Goal: Task Accomplishment & Management: Manage account settings

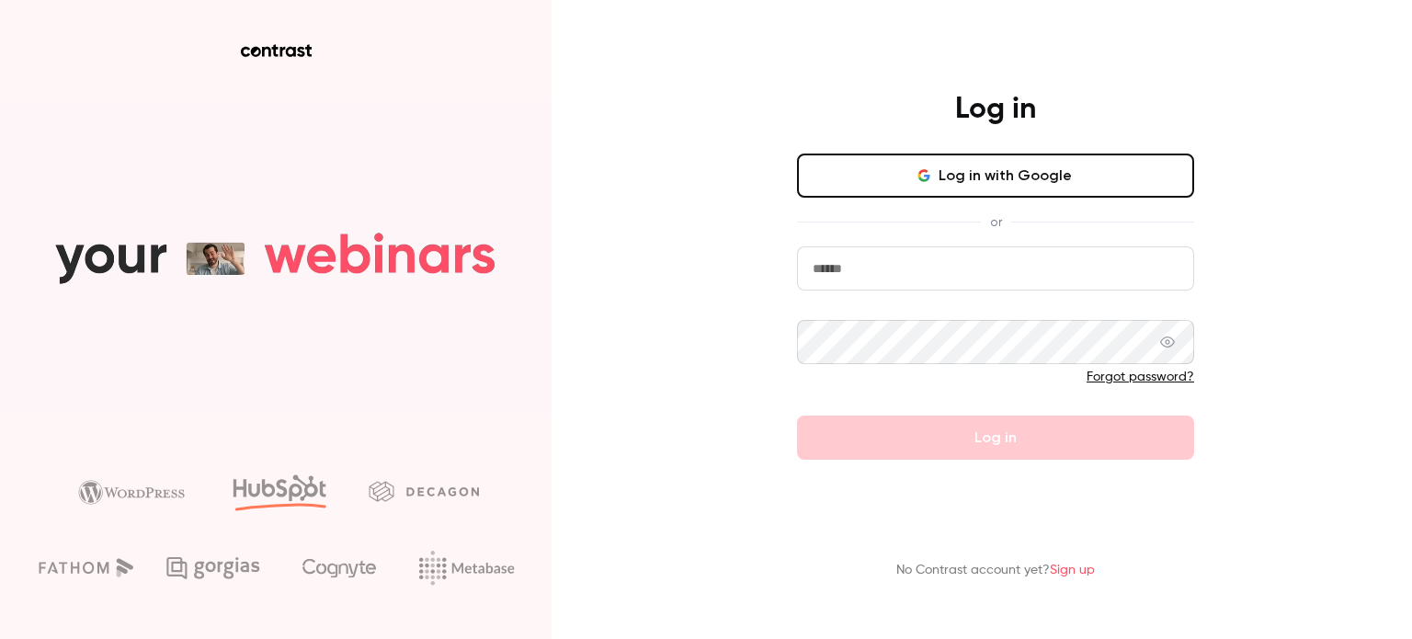
click at [658, 358] on div "Log in Log in with Google or Forgot password? Log in No Contrast account yet? S…" at bounding box center [706, 319] width 1412 height 639
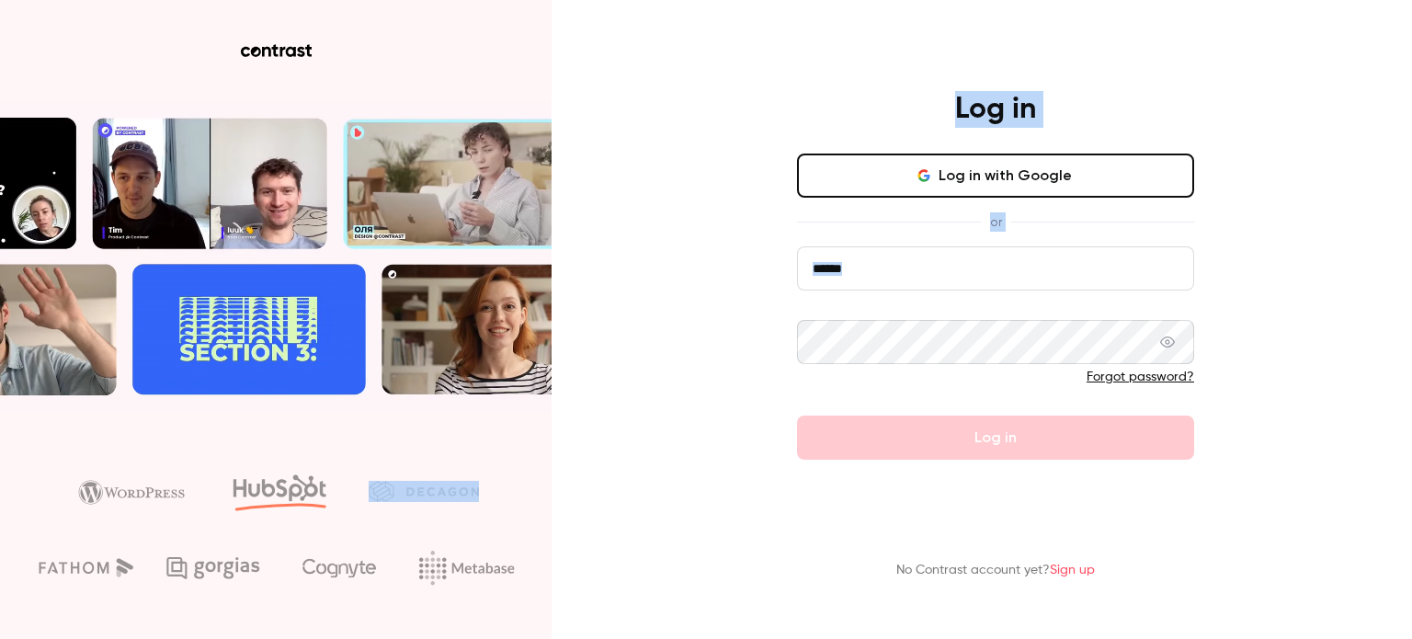
click at [851, 278] on input "email" at bounding box center [995, 268] width 397 height 44
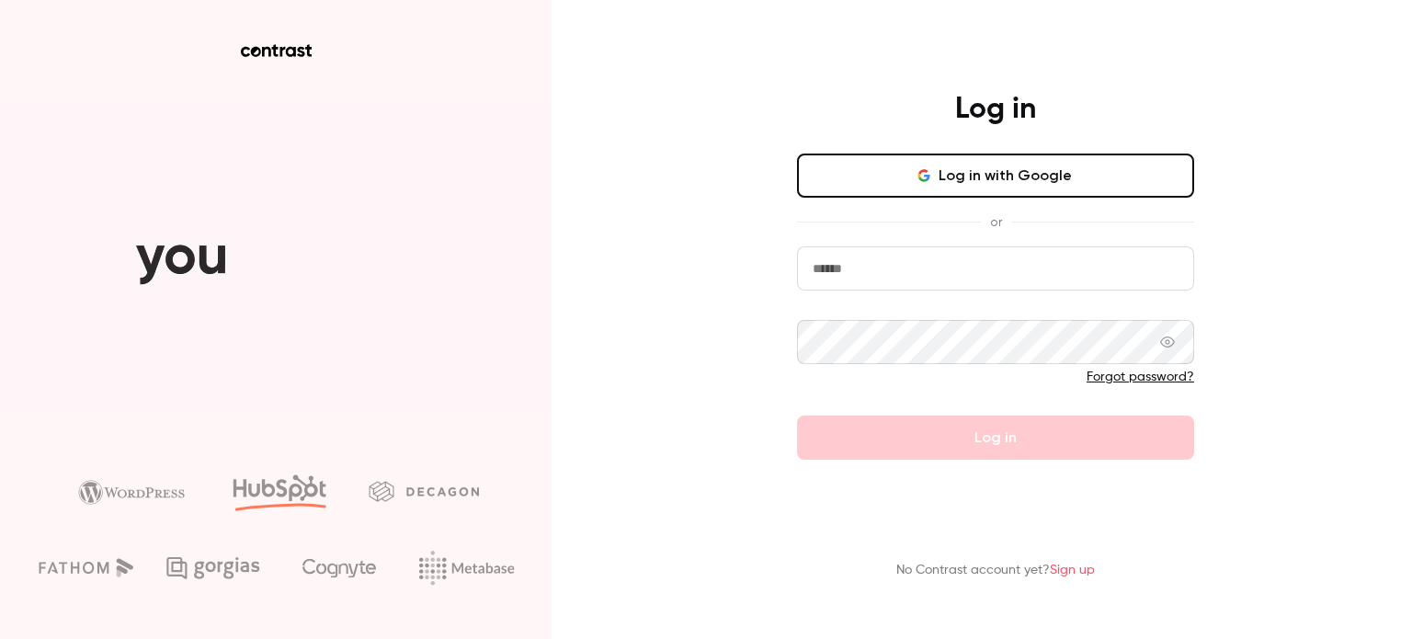
click at [869, 264] on input "email" at bounding box center [995, 268] width 397 height 44
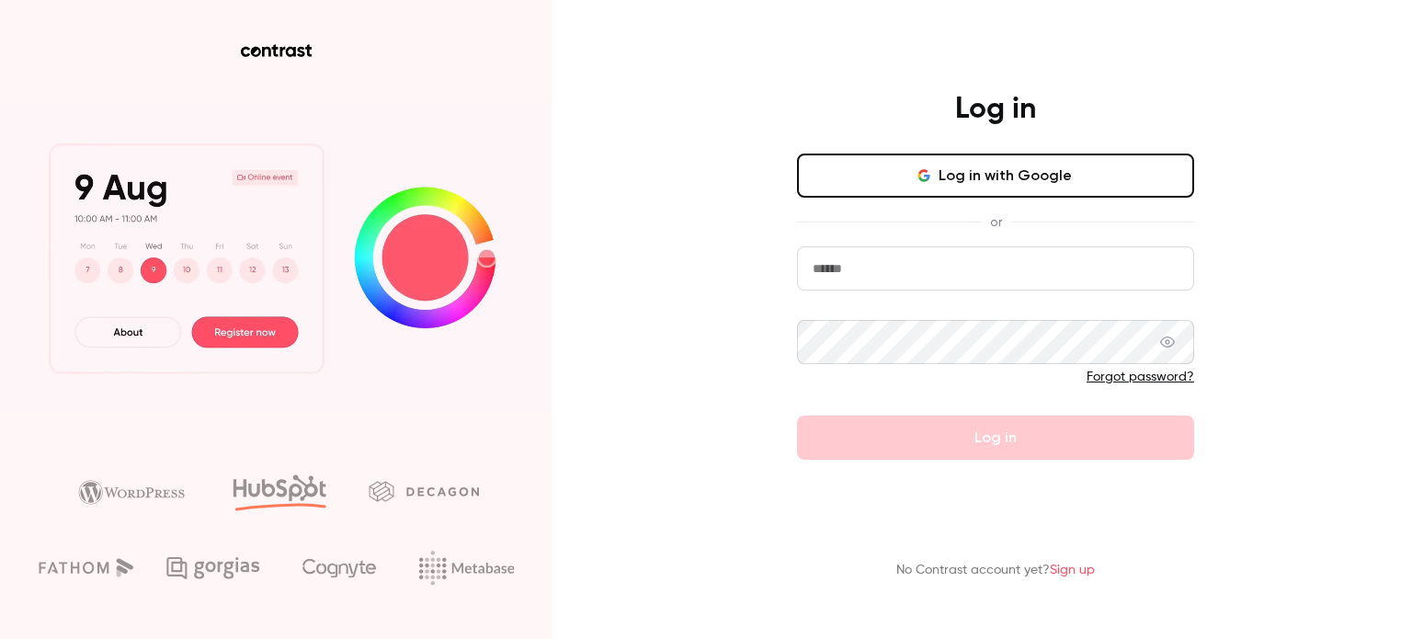
click at [869, 264] on input "email" at bounding box center [995, 268] width 397 height 44
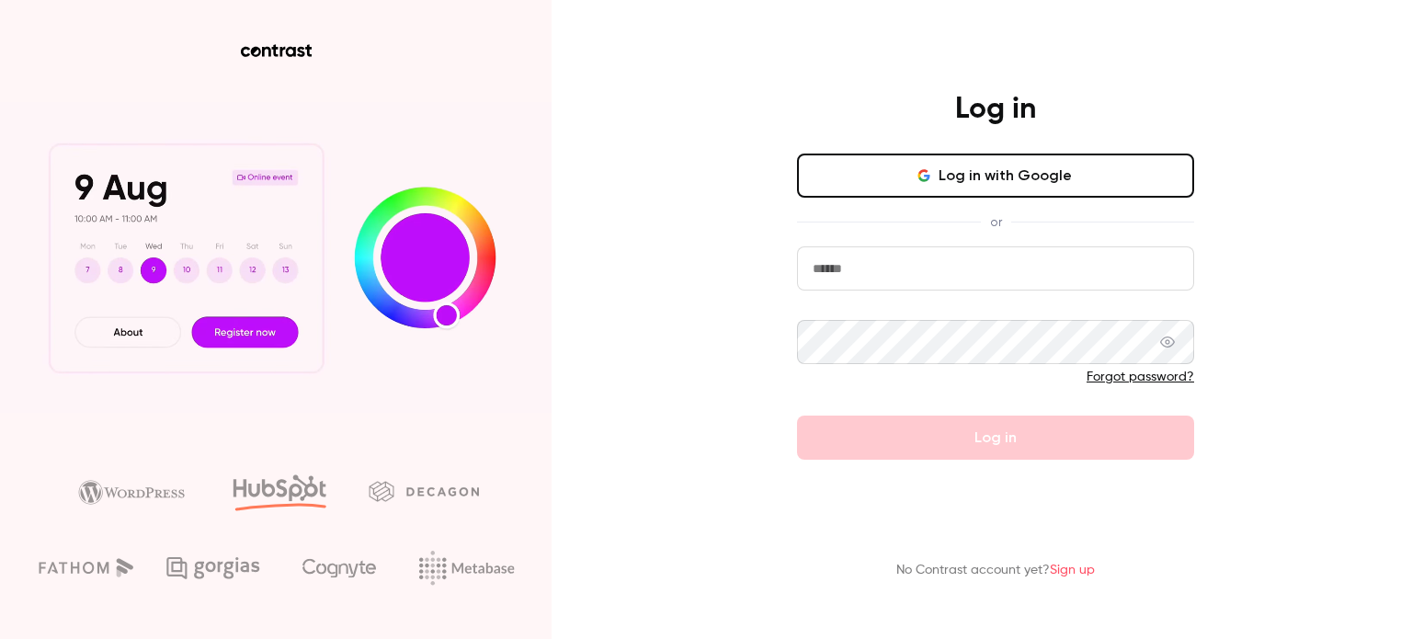
click at [0, 638] on com-1password-button at bounding box center [0, 639] width 0 height 0
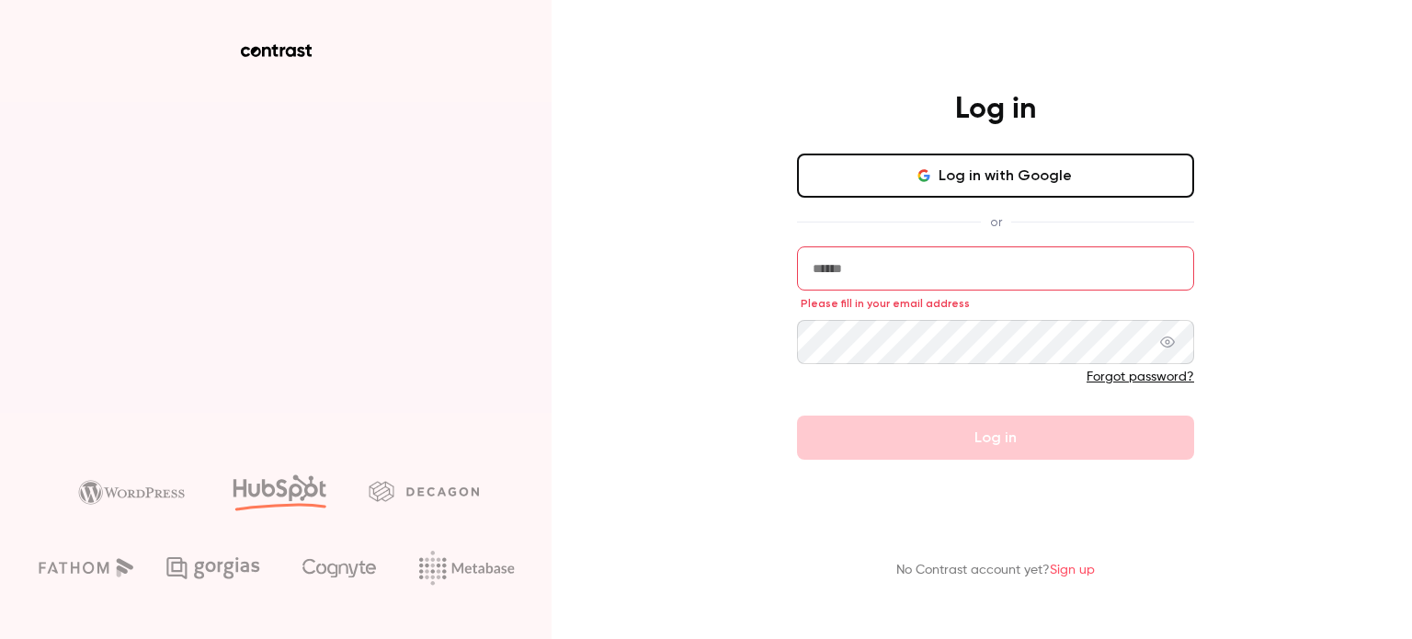
click at [0, 638] on com-1password-button at bounding box center [0, 639] width 0 height 0
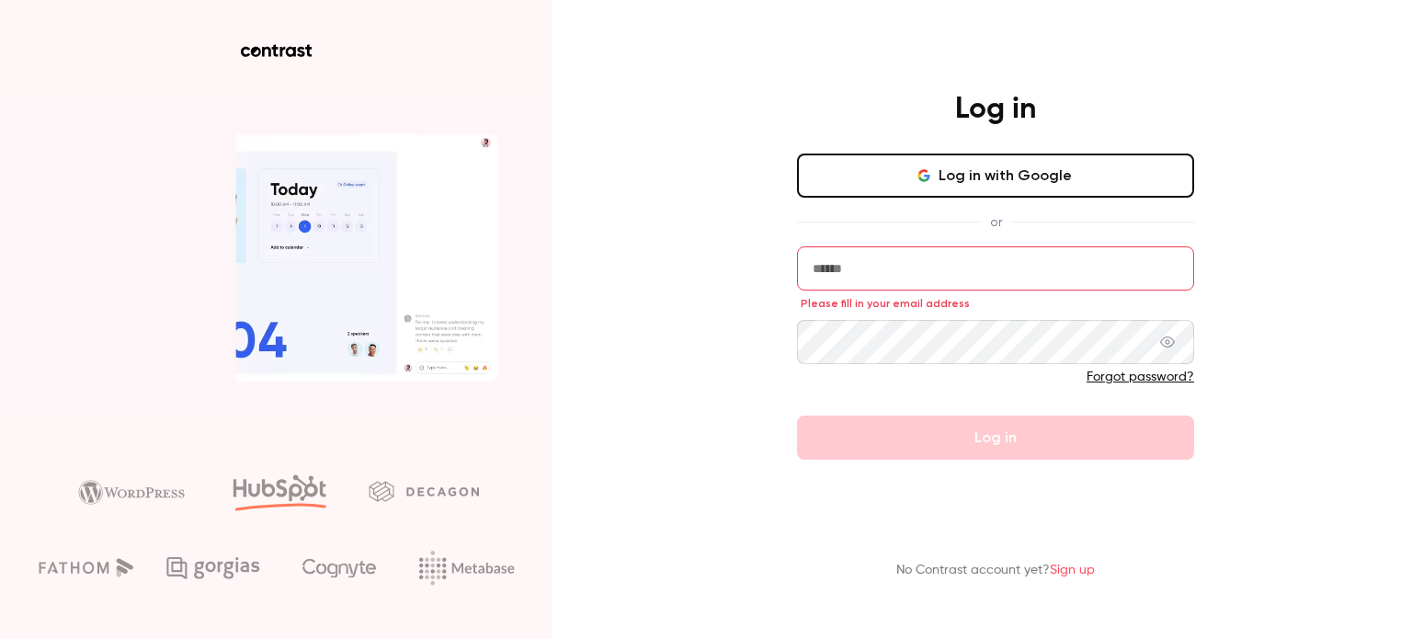
click at [0, 638] on com-1password-button at bounding box center [0, 639] width 0 height 0
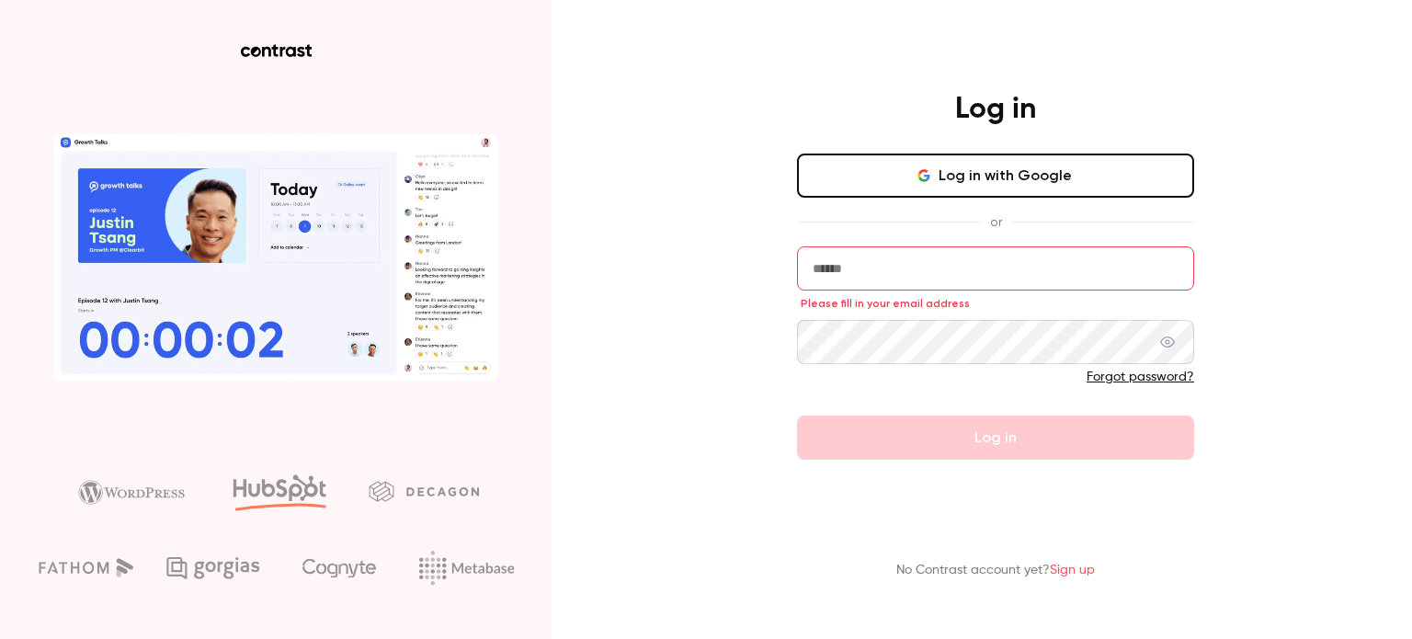
click at [1013, 270] on input "email" at bounding box center [995, 268] width 397 height 44
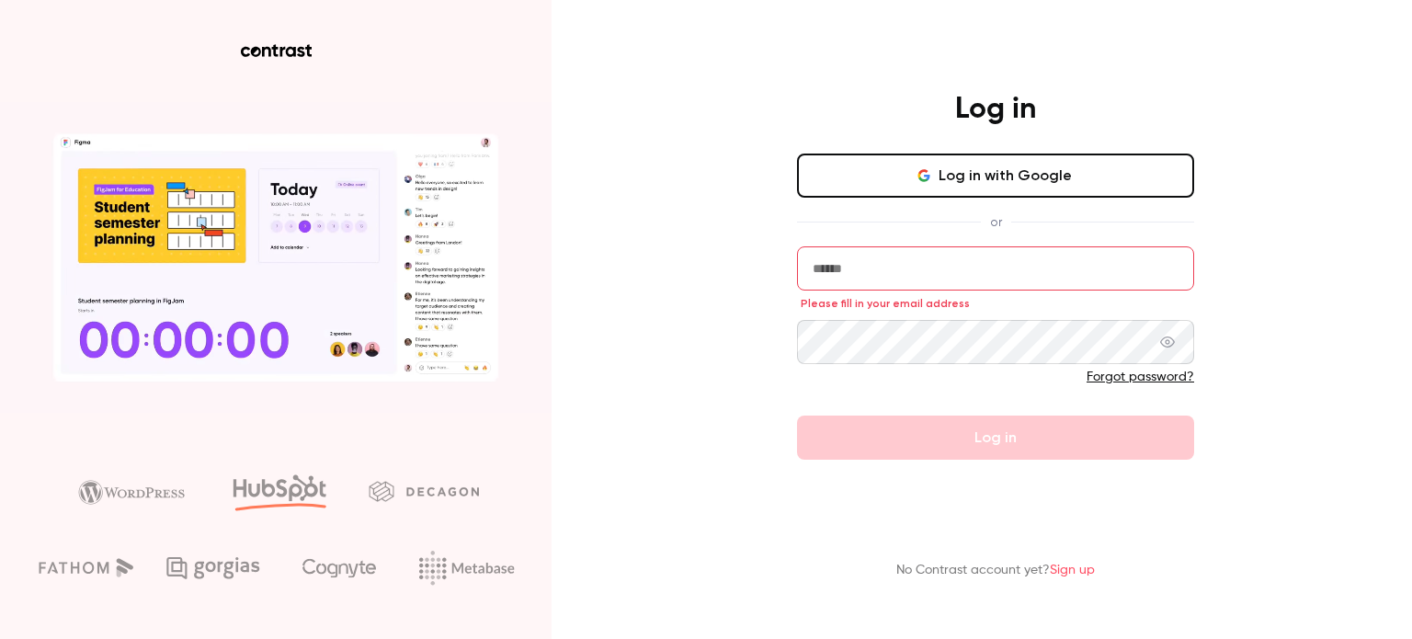
click at [345, 183] on video at bounding box center [275, 257] width 551 height 311
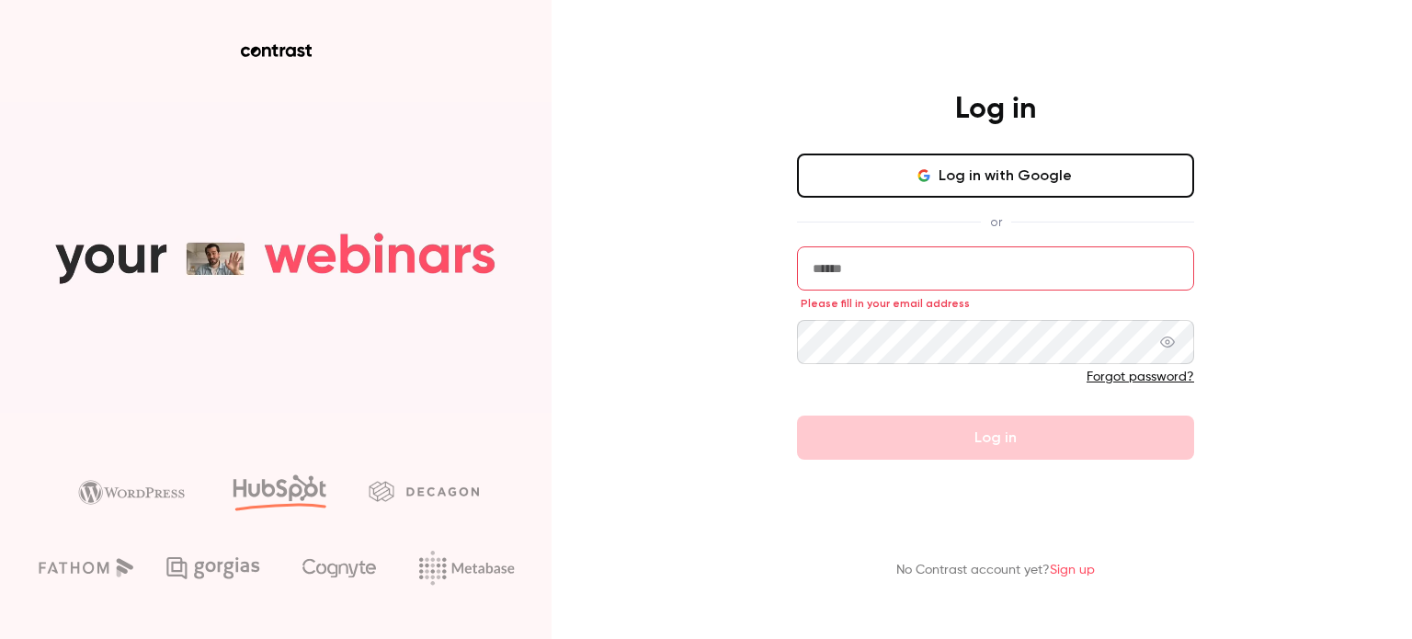
click at [756, 292] on div "Log in Log in with Google or Please fill in your email address Forgot password?…" at bounding box center [995, 275] width 478 height 369
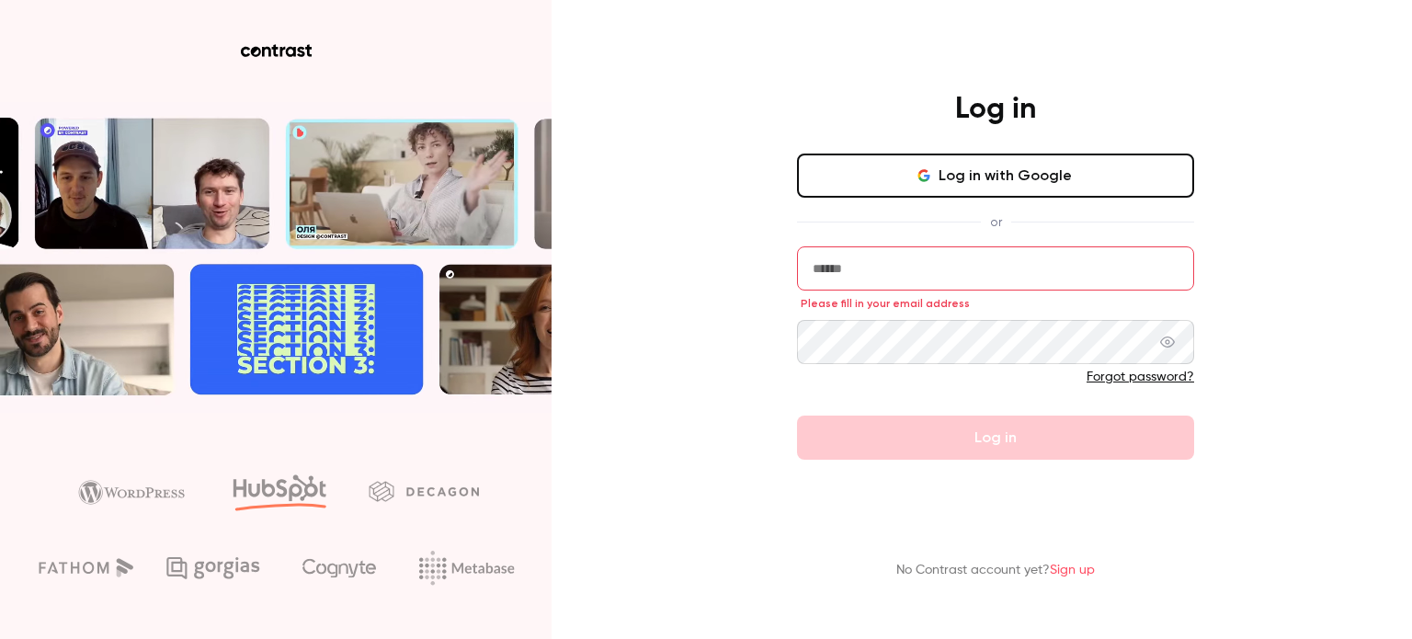
click at [963, 263] on input "email" at bounding box center [995, 268] width 397 height 44
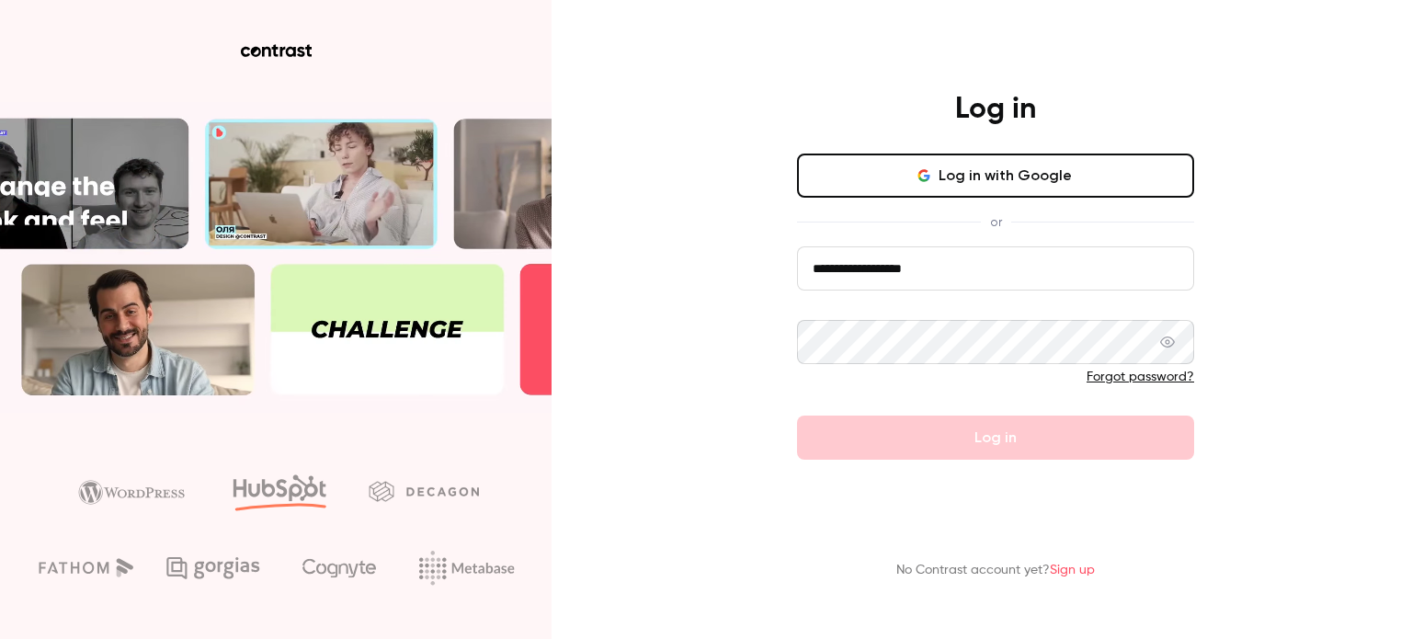
type input "**********"
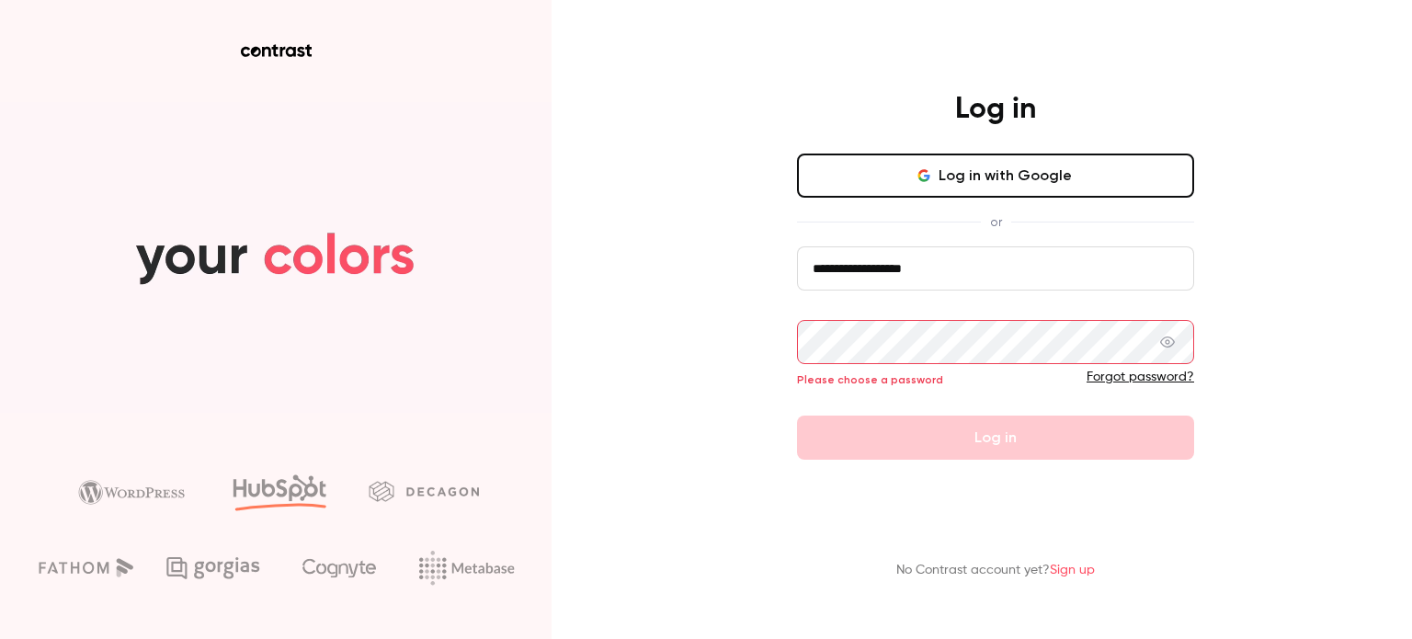
click at [0, 638] on com-1password-button at bounding box center [0, 639] width 0 height 0
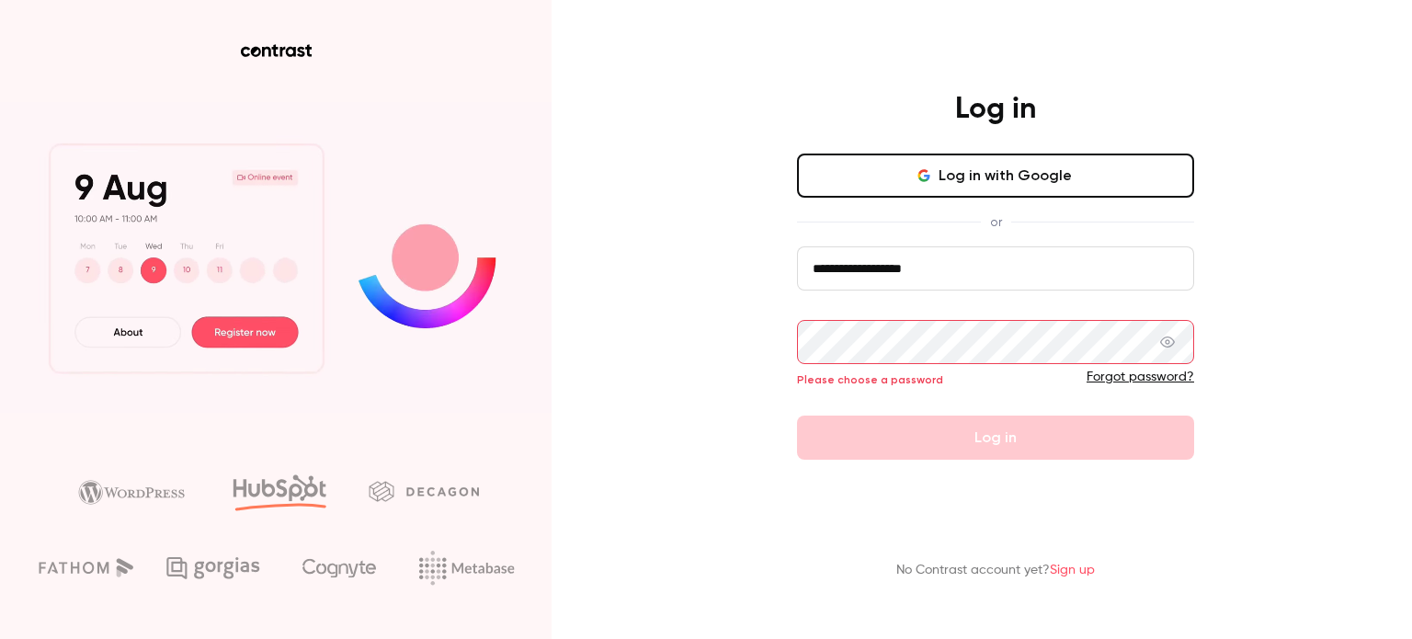
click at [0, 638] on com-1password-button at bounding box center [0, 639] width 0 height 0
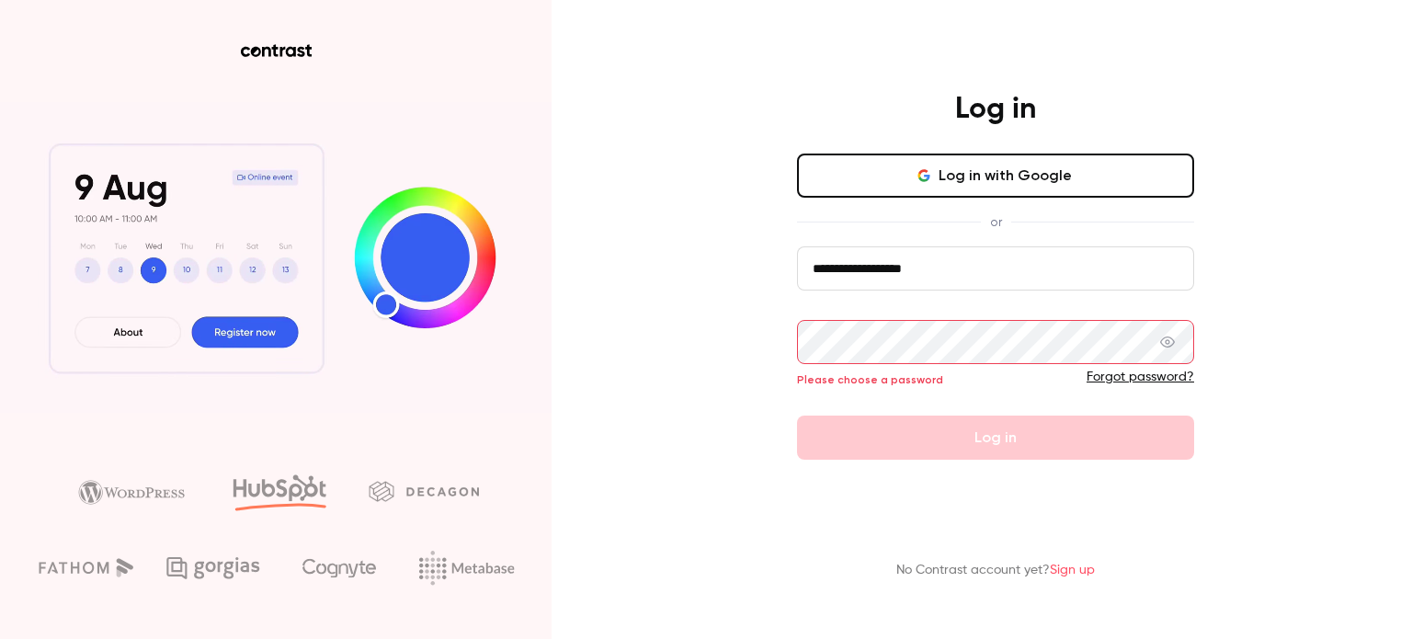
click at [889, 385] on div "Forgot password?" at bounding box center [995, 377] width 397 height 18
click at [863, 369] on div "Forgot password?" at bounding box center [995, 377] width 397 height 18
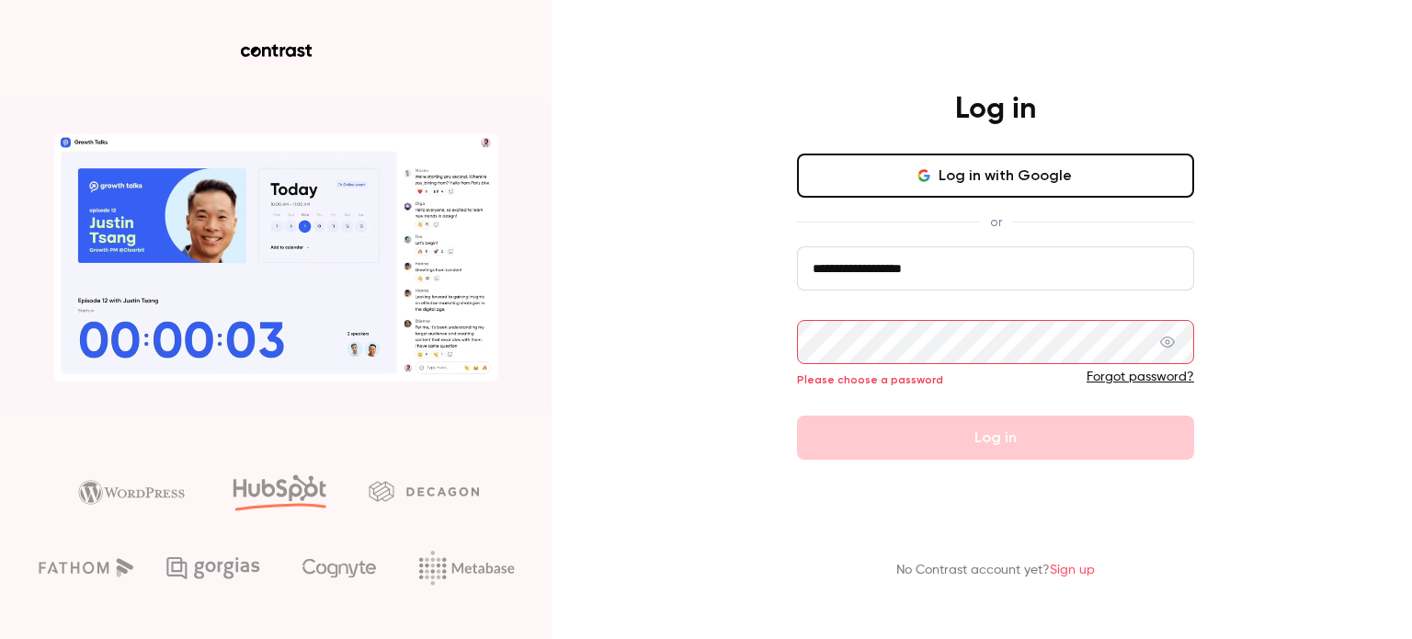
click at [879, 267] on input "**********" at bounding box center [995, 268] width 397 height 44
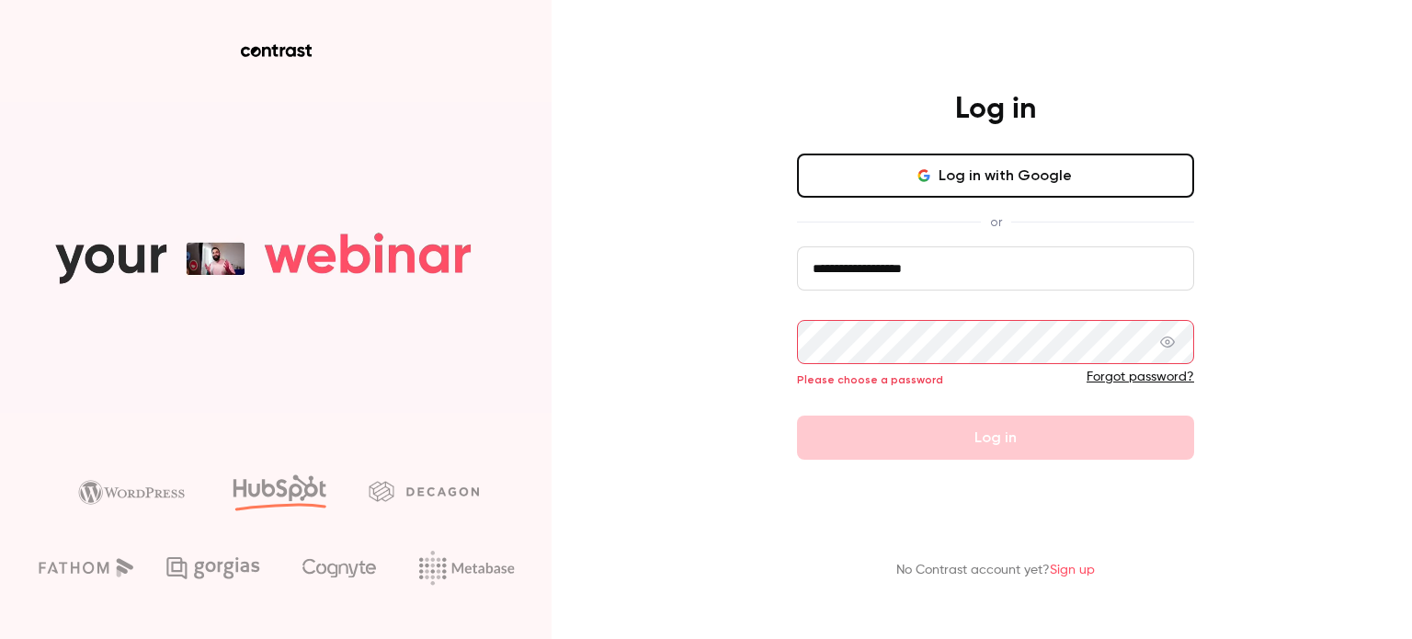
click at [0, 638] on com-1password-button at bounding box center [0, 639] width 0 height 0
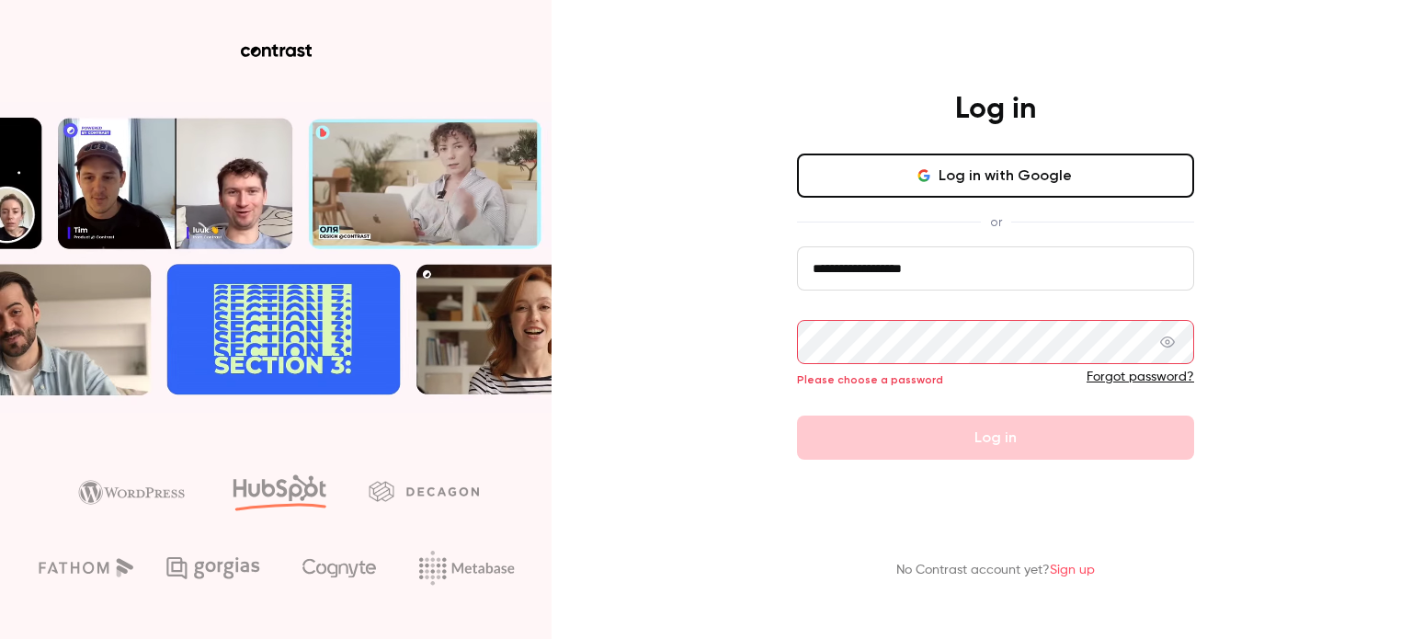
click at [1123, 373] on link "Forgot password?" at bounding box center [1140, 376] width 108 height 13
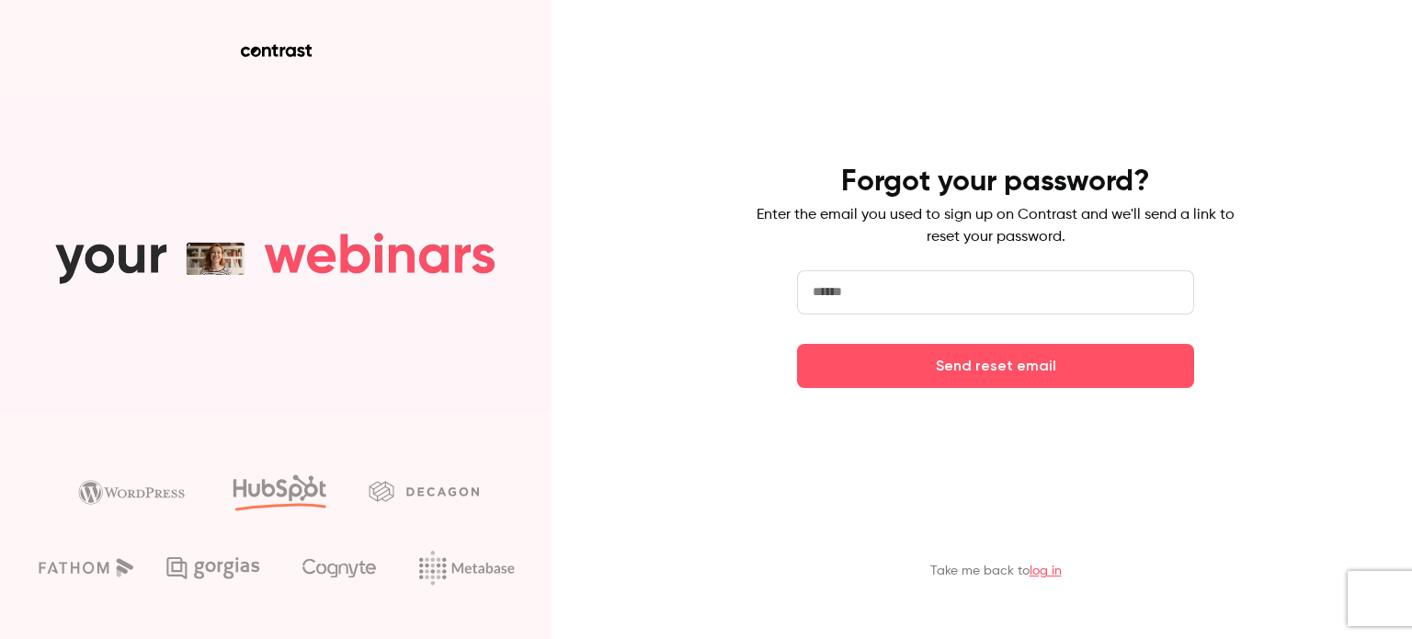
click at [930, 282] on input "email" at bounding box center [995, 292] width 397 height 44
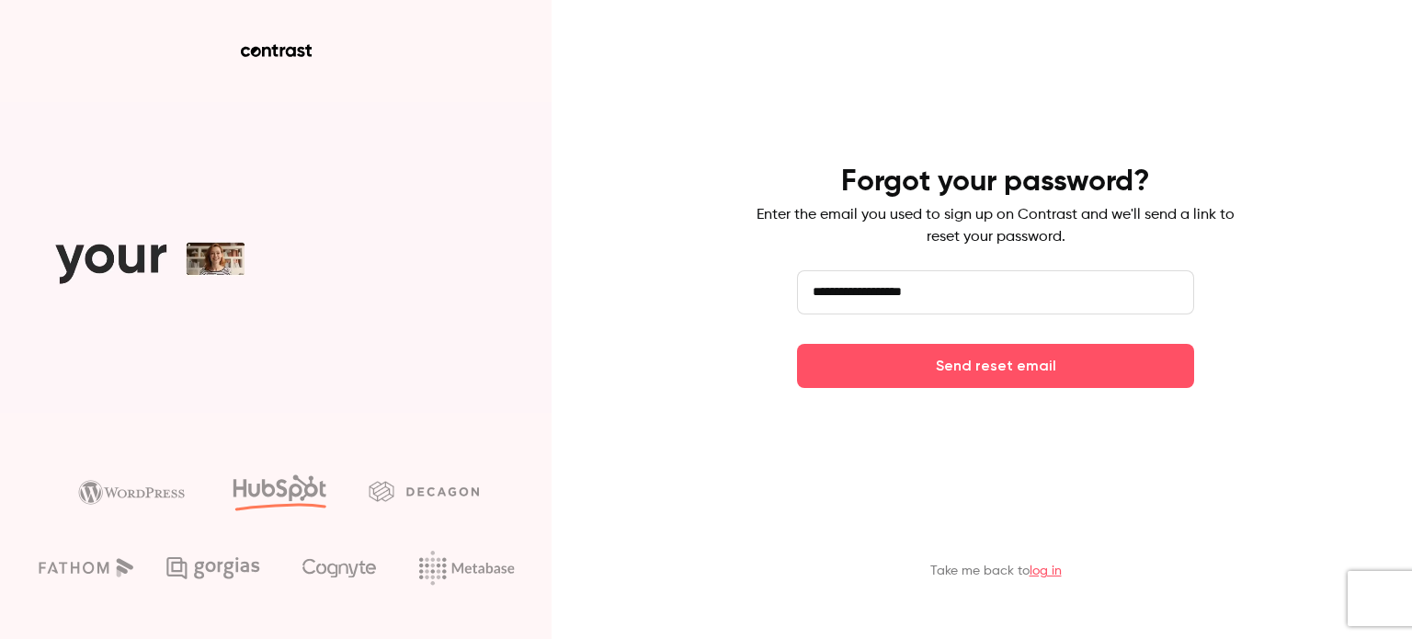
type input "**********"
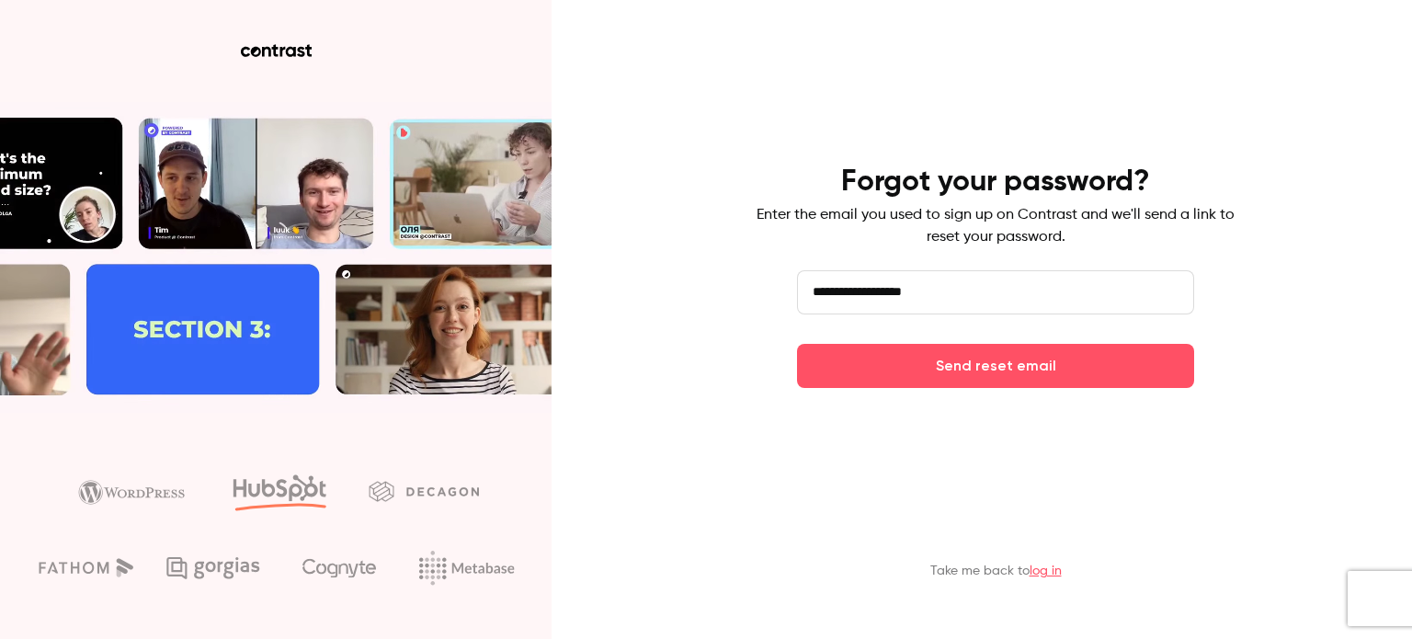
click at [797, 344] on button "Send reset email" at bounding box center [995, 366] width 397 height 44
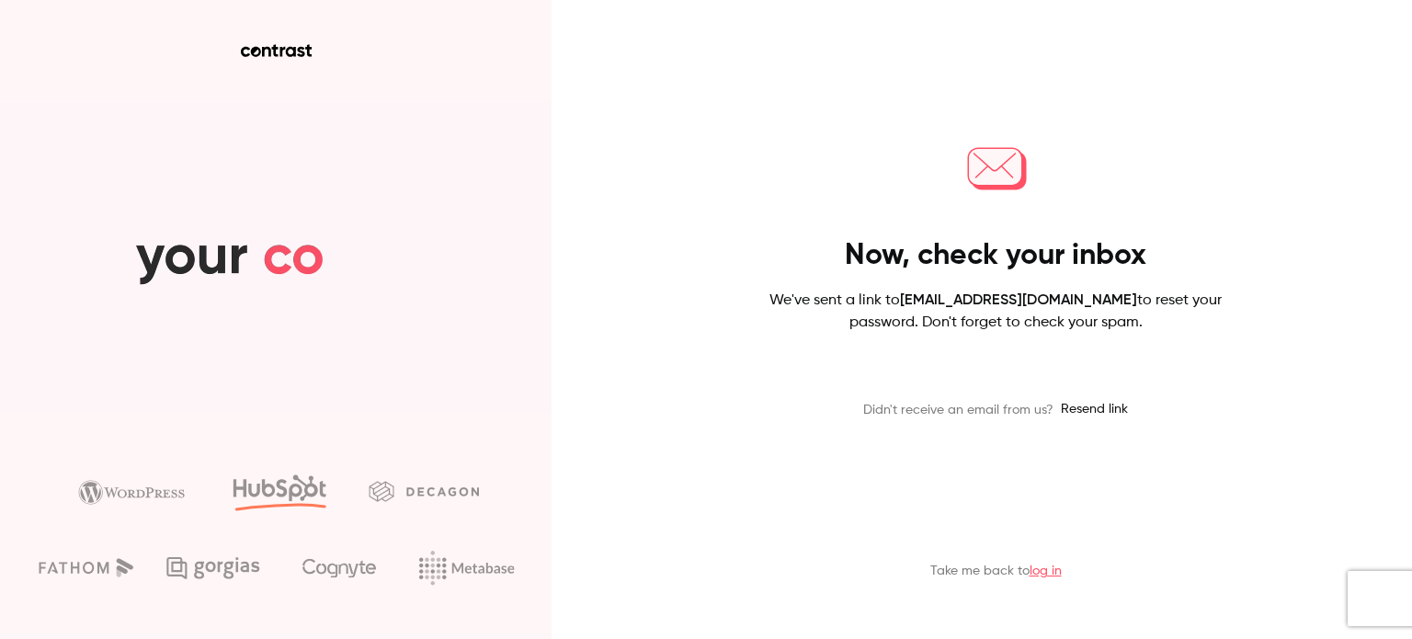
drag, startPoint x: 776, startPoint y: 209, endPoint x: 686, endPoint y: 10, distance: 218.0
click at [774, 205] on div "Now, check your inbox We've sent a link to fkr@complycloud.com to reset your pa…" at bounding box center [995, 275] width 478 height 288
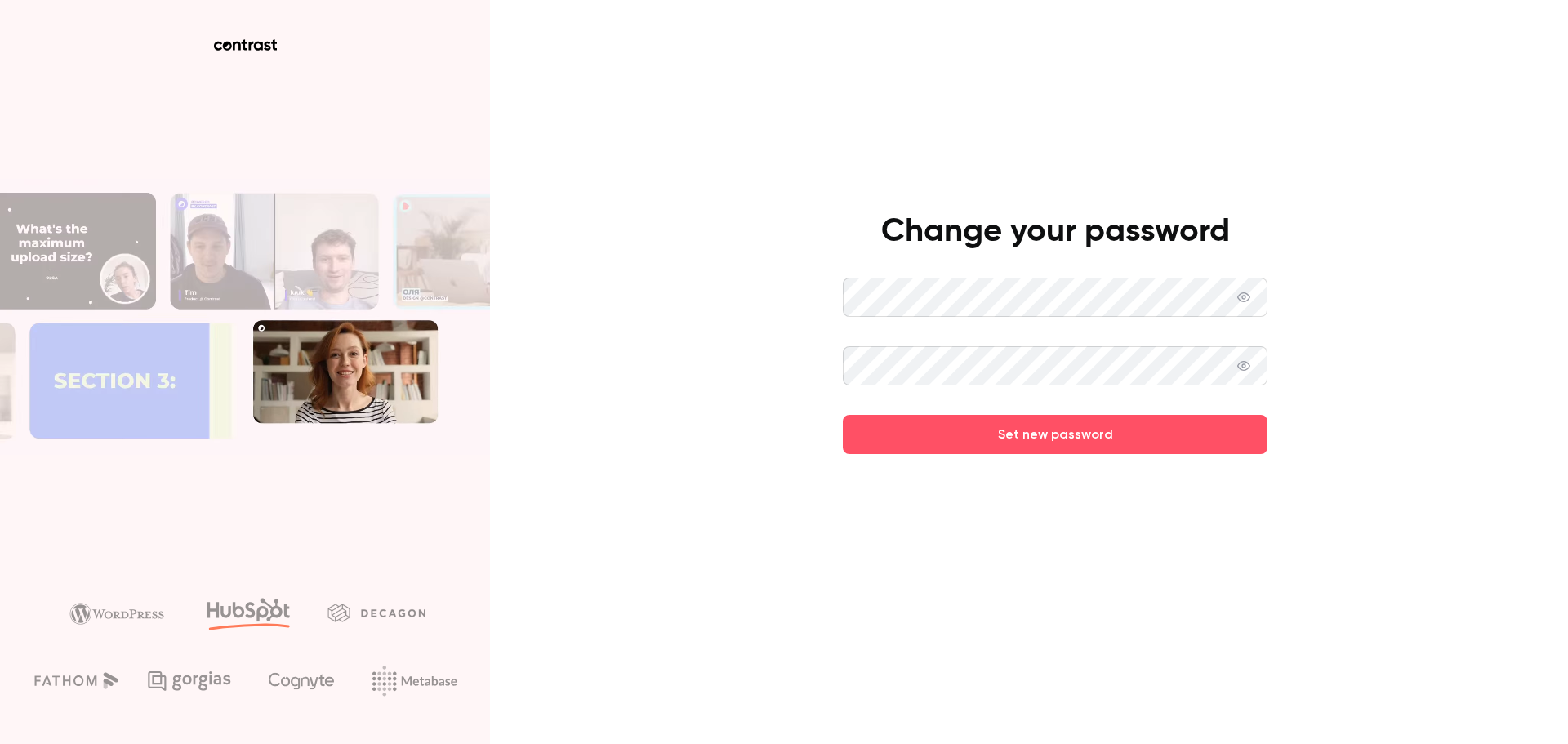
click at [634, 415] on button "Set new password" at bounding box center [1055, 435] width 425 height 39
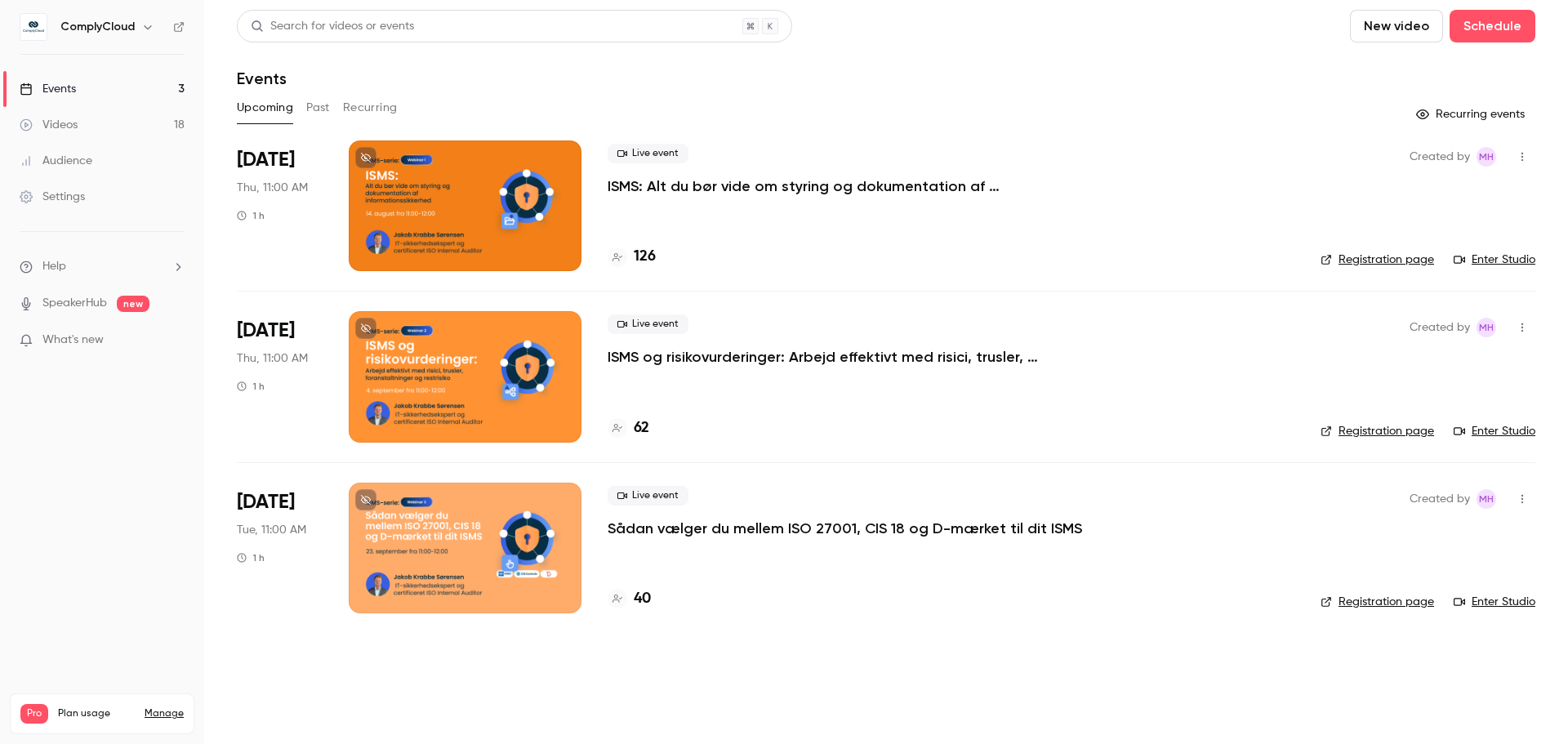
click at [518, 169] on div at bounding box center [465, 205] width 233 height 131
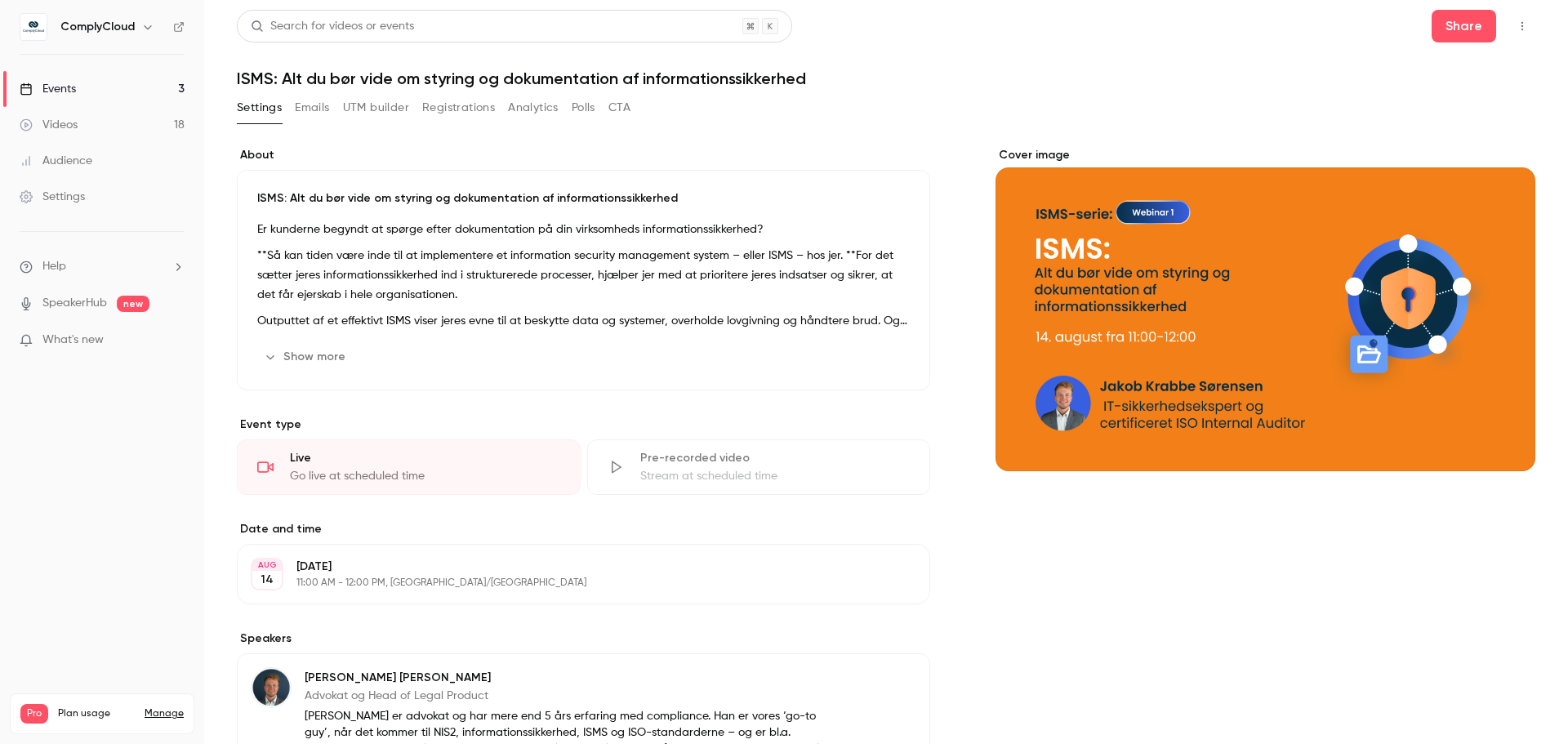
click at [585, 107] on button "Polls" at bounding box center [583, 108] width 24 height 26
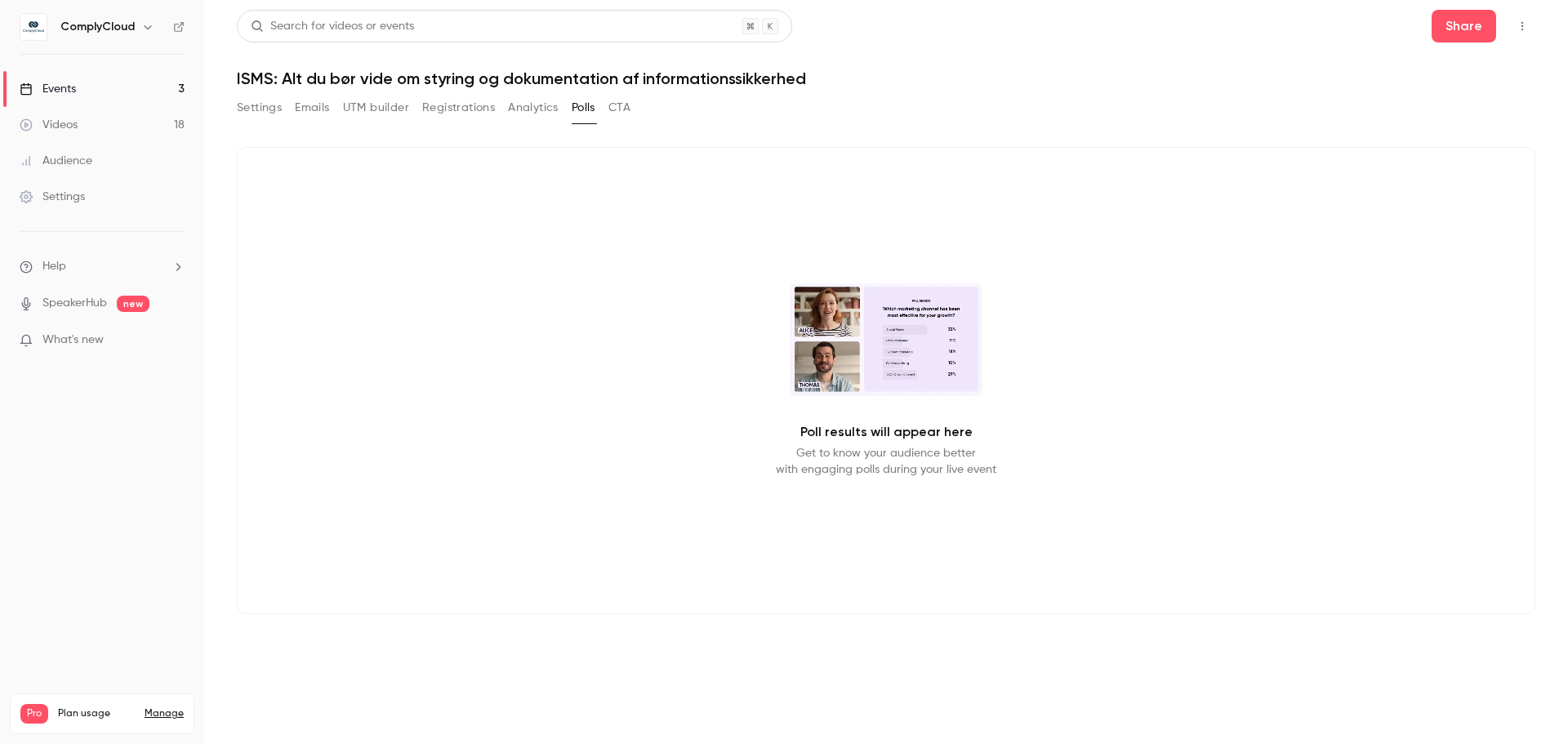
click at [634, 433] on p "Poll results will appear here" at bounding box center [887, 432] width 172 height 20
click at [634, 373] on video at bounding box center [886, 340] width 193 height 113
click at [237, 110] on button "Settings" at bounding box center [259, 108] width 45 height 26
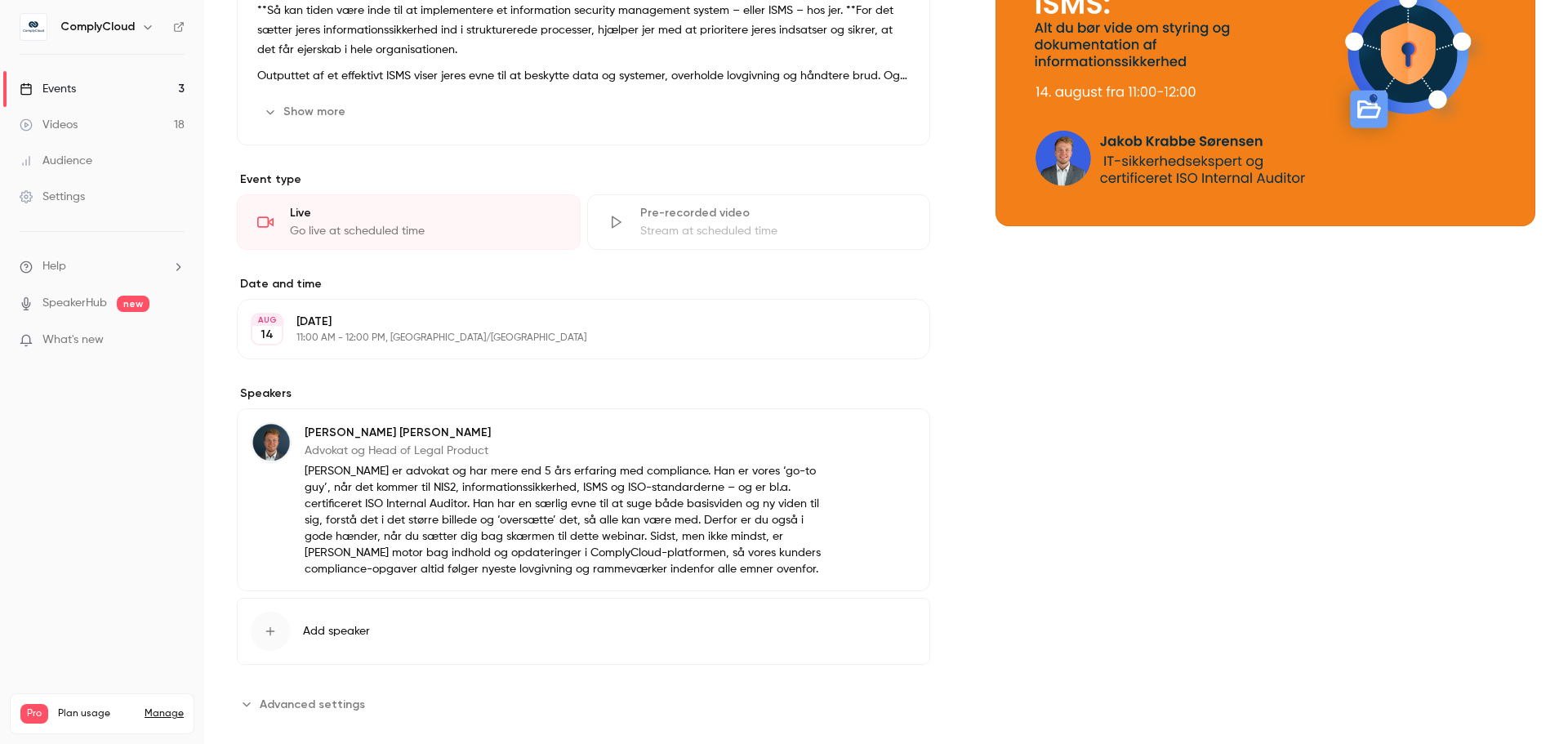
scroll to position [268, 0]
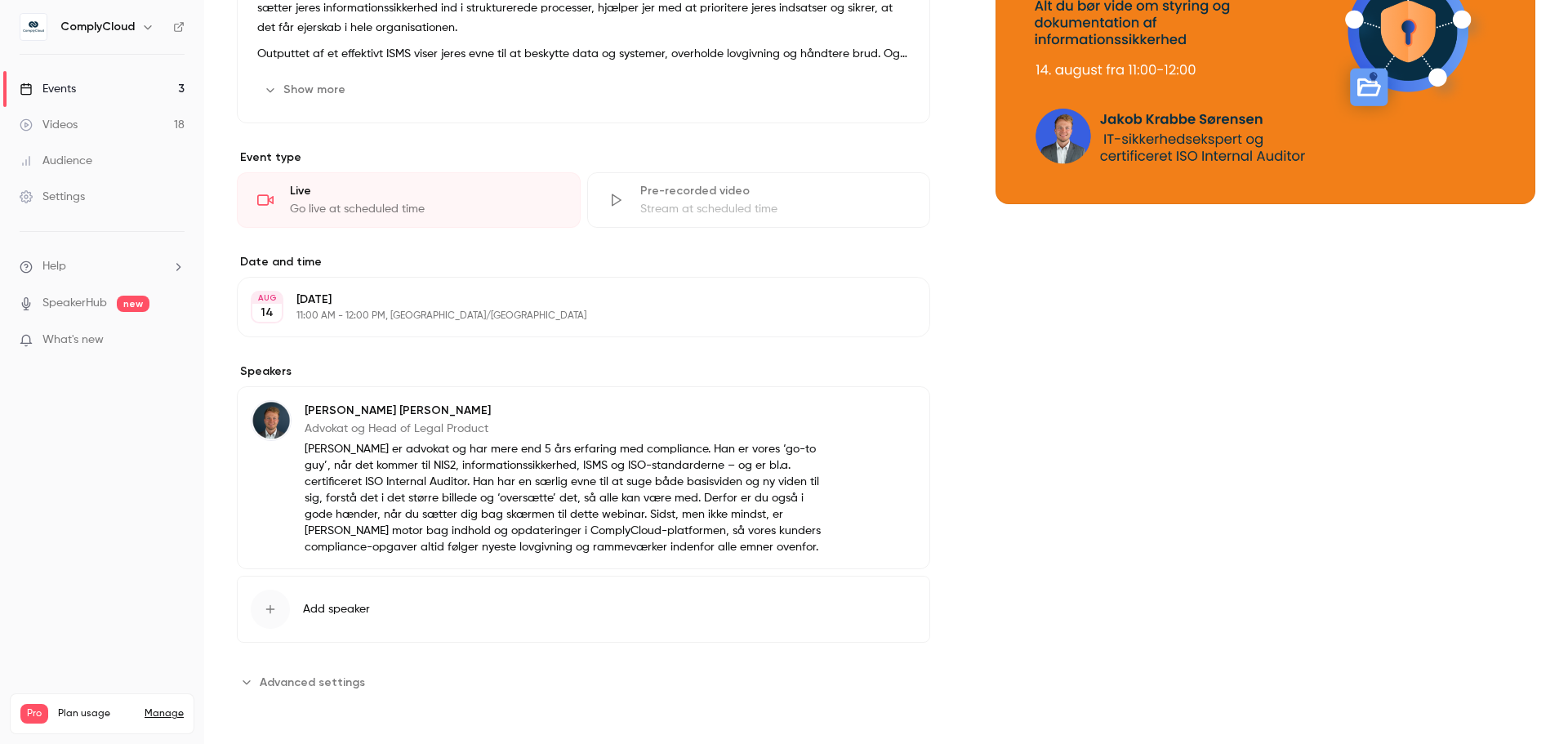
click at [344, 433] on span "Advanced settings" at bounding box center [312, 682] width 106 height 17
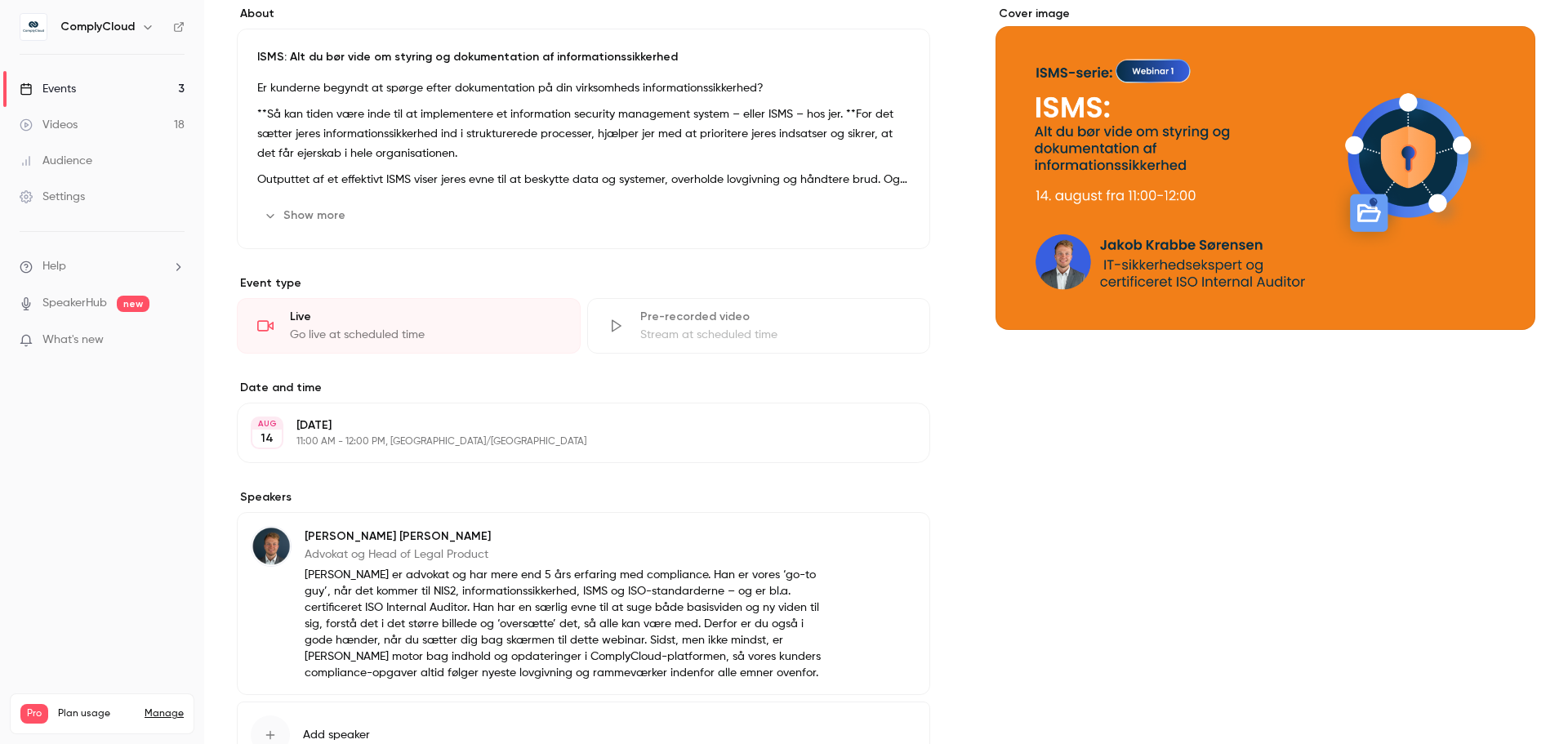
scroll to position [9, 0]
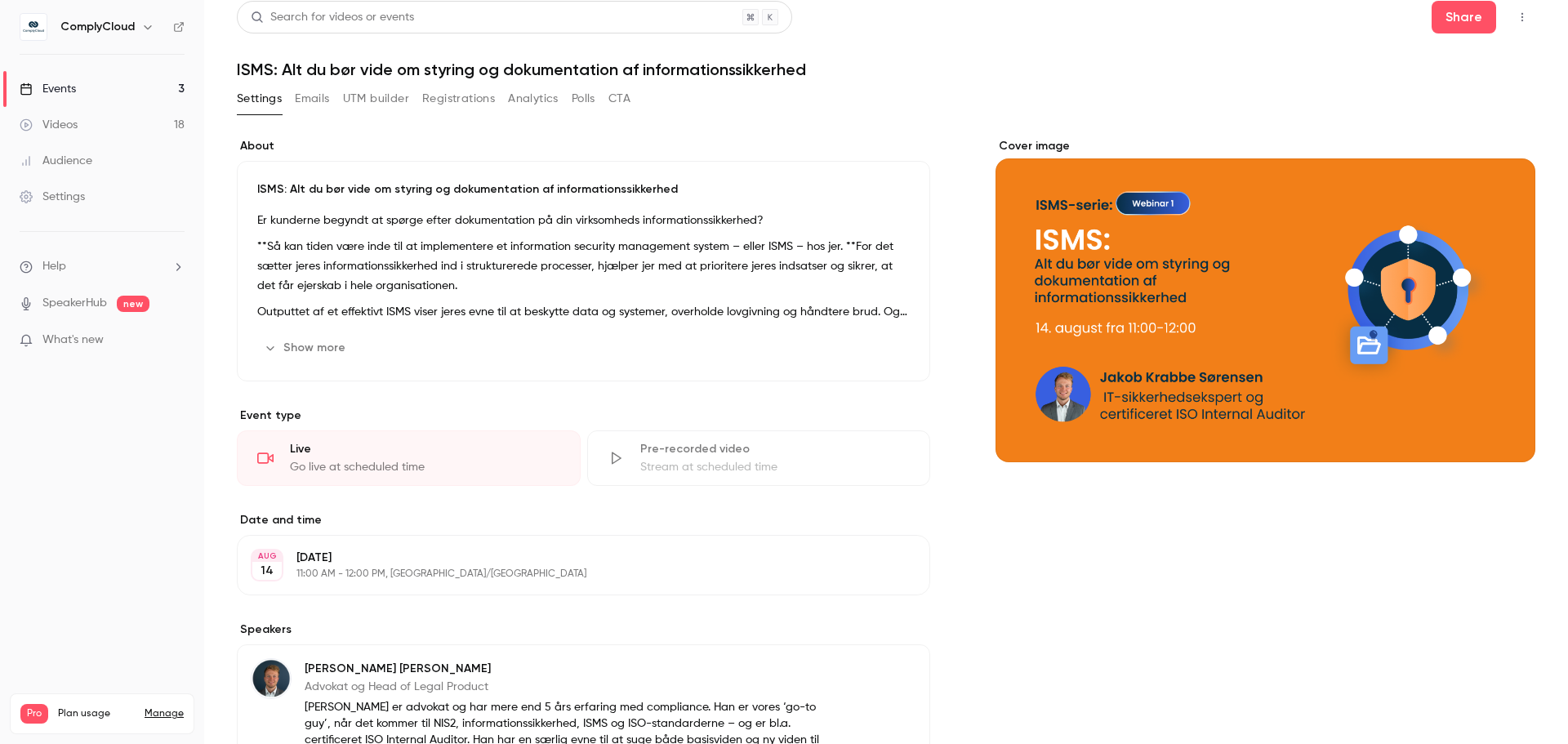
click at [303, 105] on button "Emails" at bounding box center [312, 98] width 35 height 26
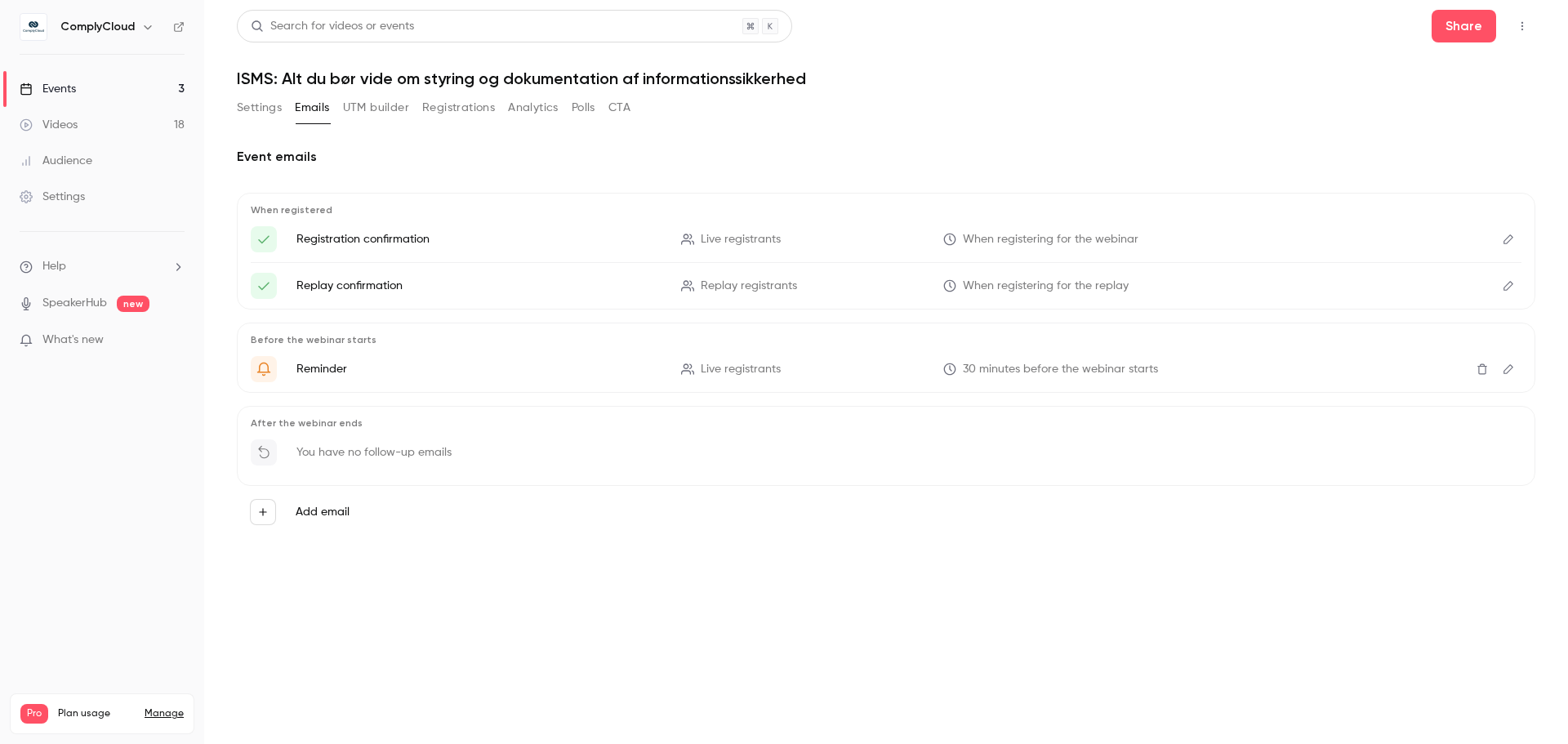
click at [382, 106] on button "UTM builder" at bounding box center [376, 108] width 66 height 26
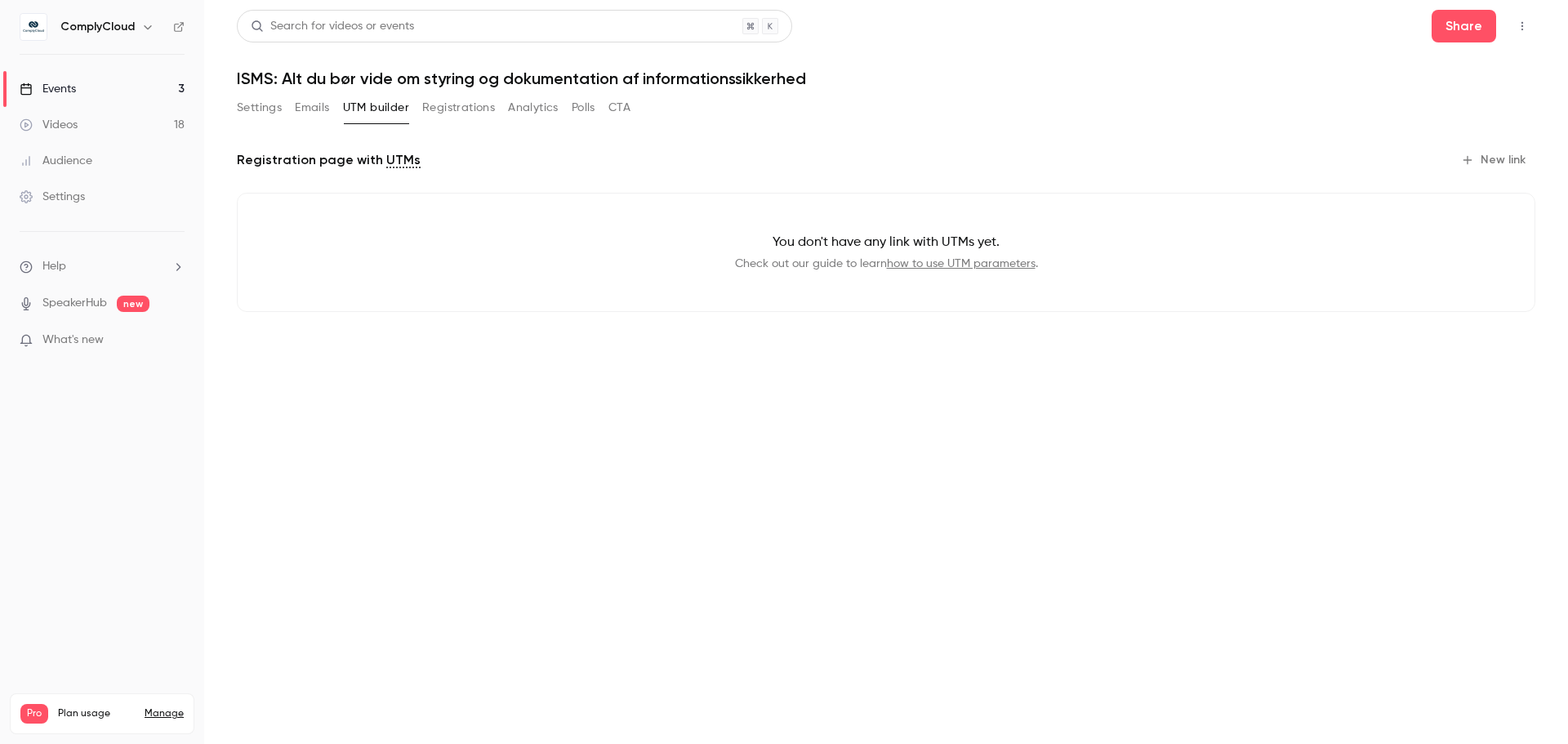
click at [566, 109] on div "Settings Emails UTM builder Registrations Analytics Polls CTA" at bounding box center [434, 108] width 394 height 26
click at [576, 109] on button "Polls" at bounding box center [583, 108] width 24 height 26
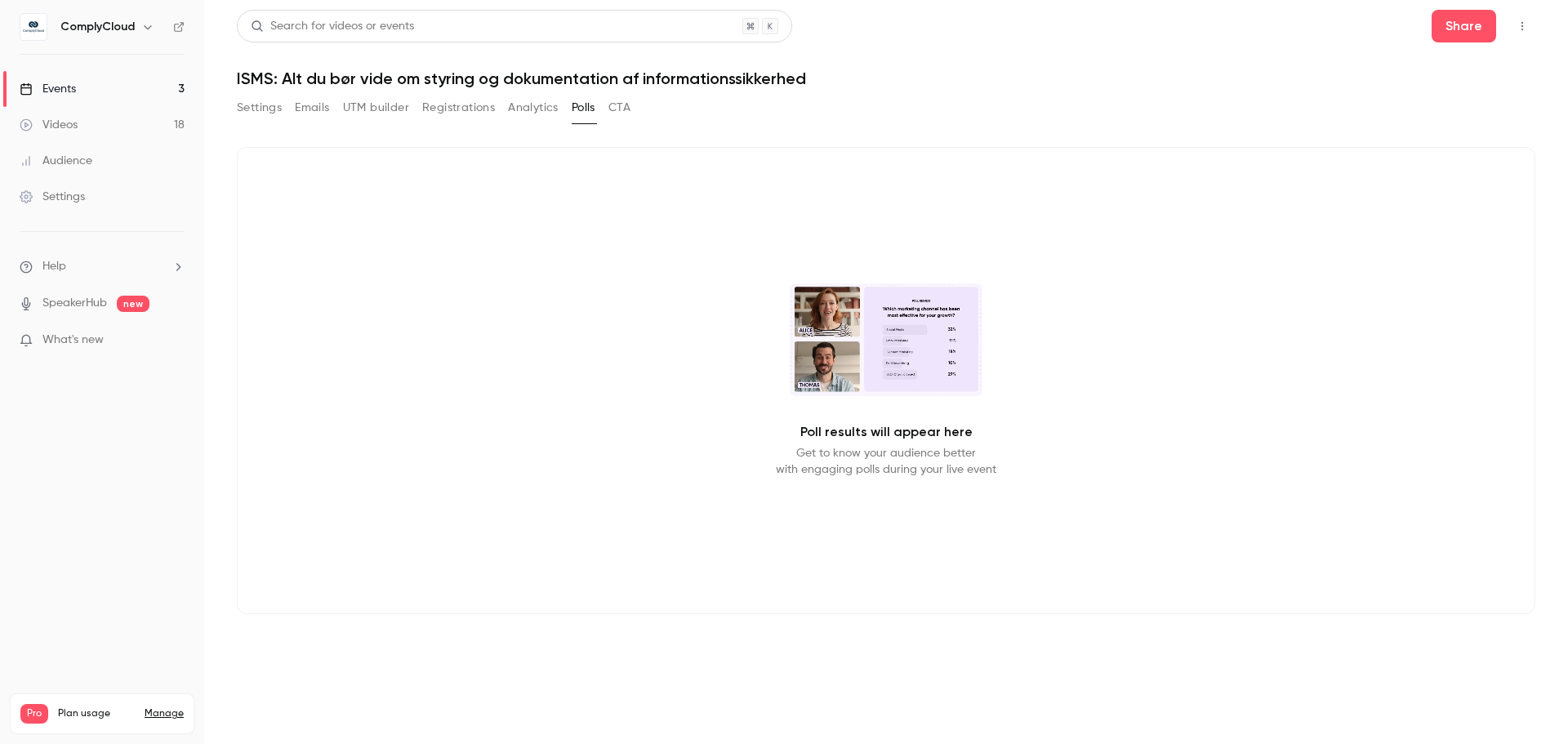
click at [634, 327] on video at bounding box center [886, 340] width 193 height 113
click at [634, 433] on div "Poll results will appear here Get to know your audience better with engaging po…" at bounding box center [886, 380] width 1298 height 468
click at [634, 396] on div "Poll results will appear here Get to know your audience better with engaging po…" at bounding box center [886, 380] width 1298 height 468
click at [634, 35] on button "button" at bounding box center [1521, 26] width 26 height 26
click at [590, 230] on div at bounding box center [784, 372] width 1568 height 744
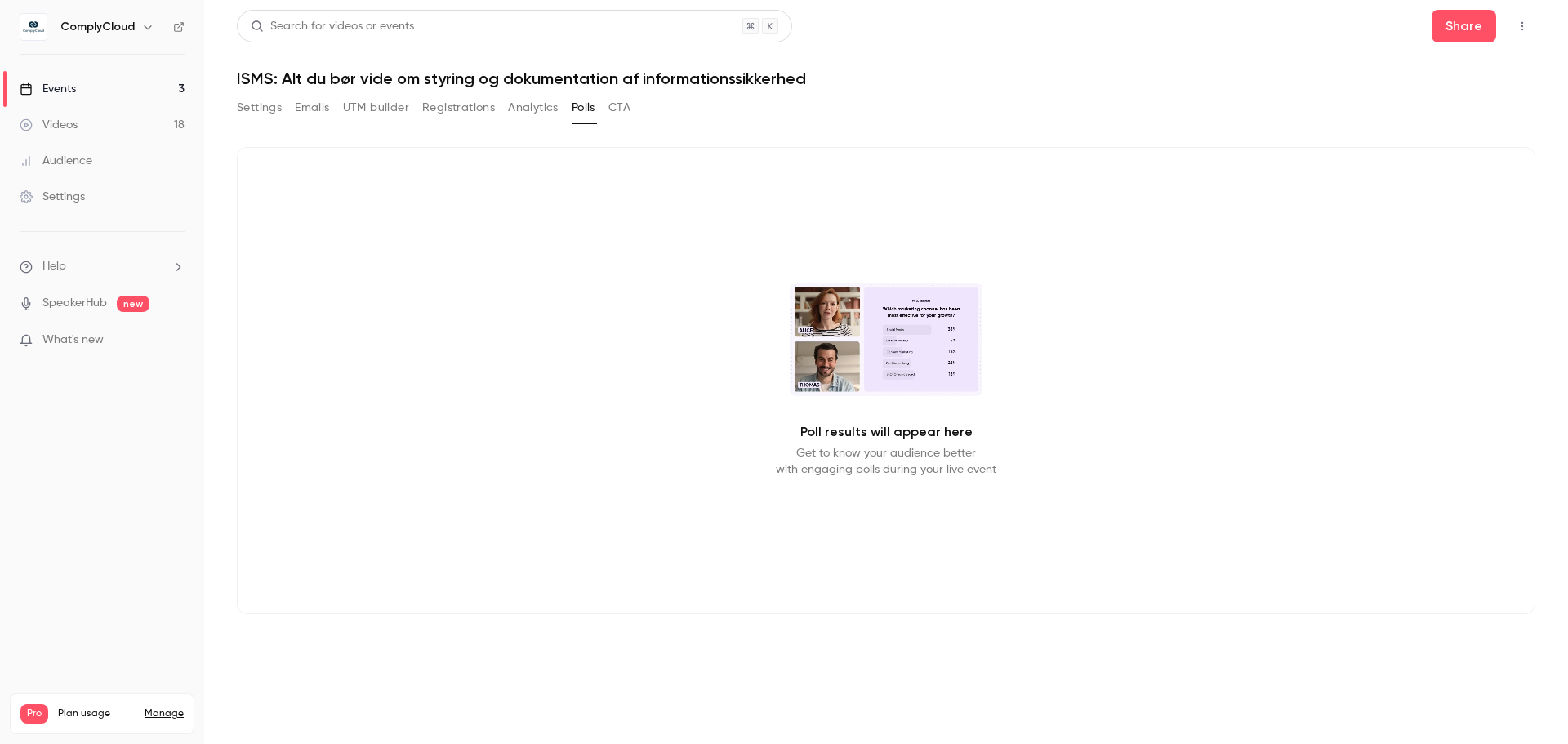
click at [147, 36] on div "ComplyCloud" at bounding box center [102, 27] width 165 height 28
click at [147, 35] on button "button" at bounding box center [147, 27] width 20 height 20
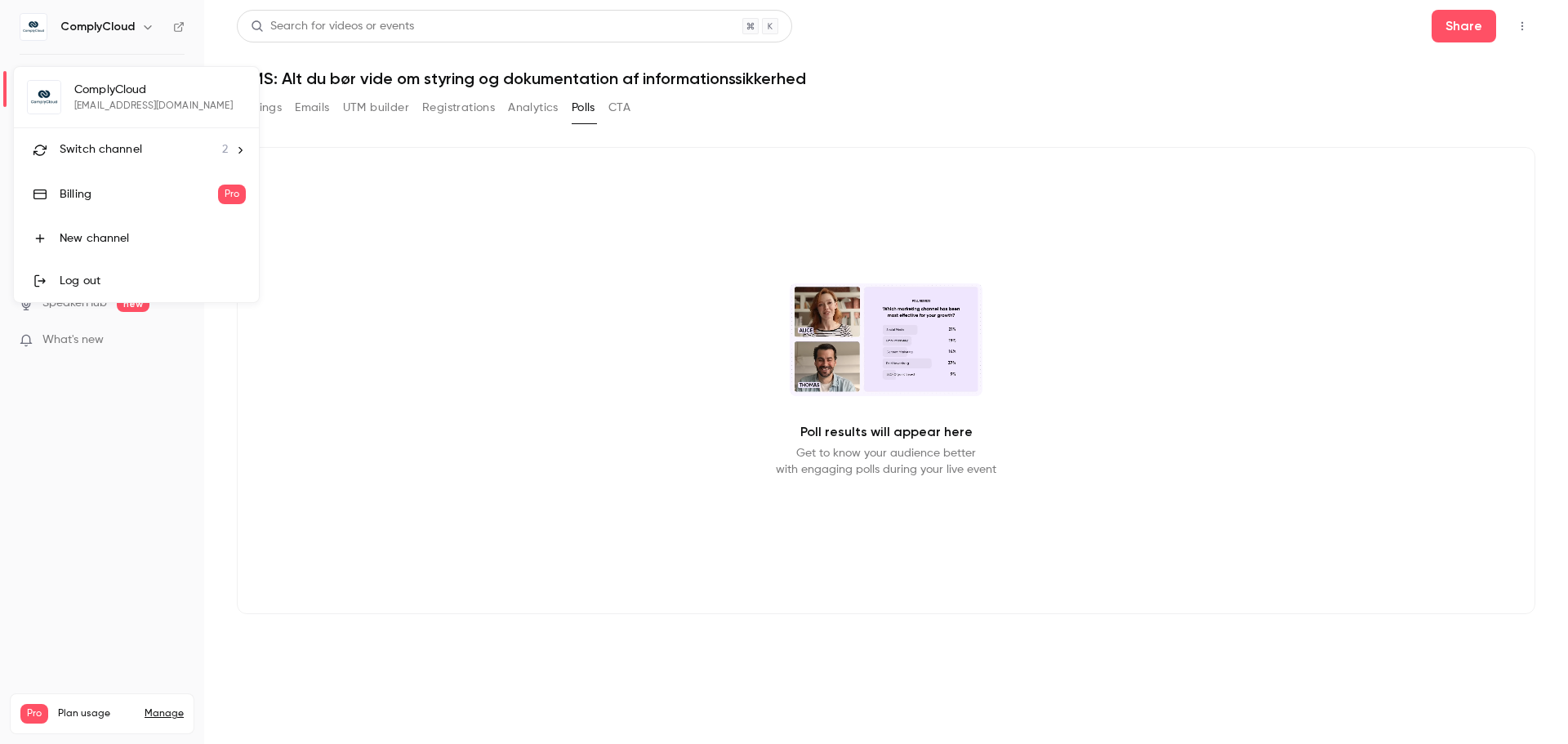
click at [553, 433] on div at bounding box center [784, 372] width 1568 height 744
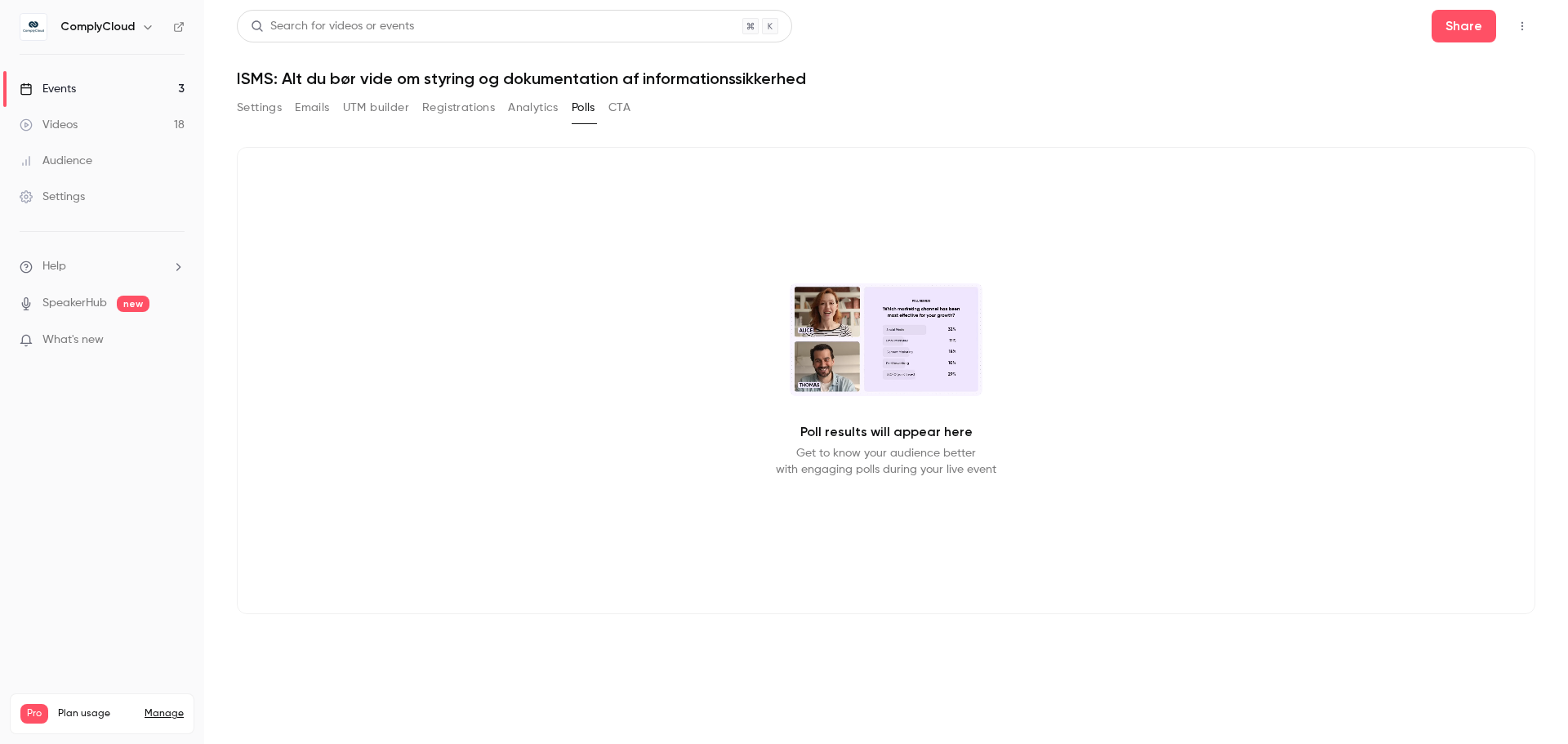
click at [32, 32] on img at bounding box center [33, 27] width 26 height 26
click at [107, 28] on h6 "ComplyCloud" at bounding box center [98, 27] width 75 height 16
click at [144, 25] on icon "button" at bounding box center [147, 27] width 13 height 13
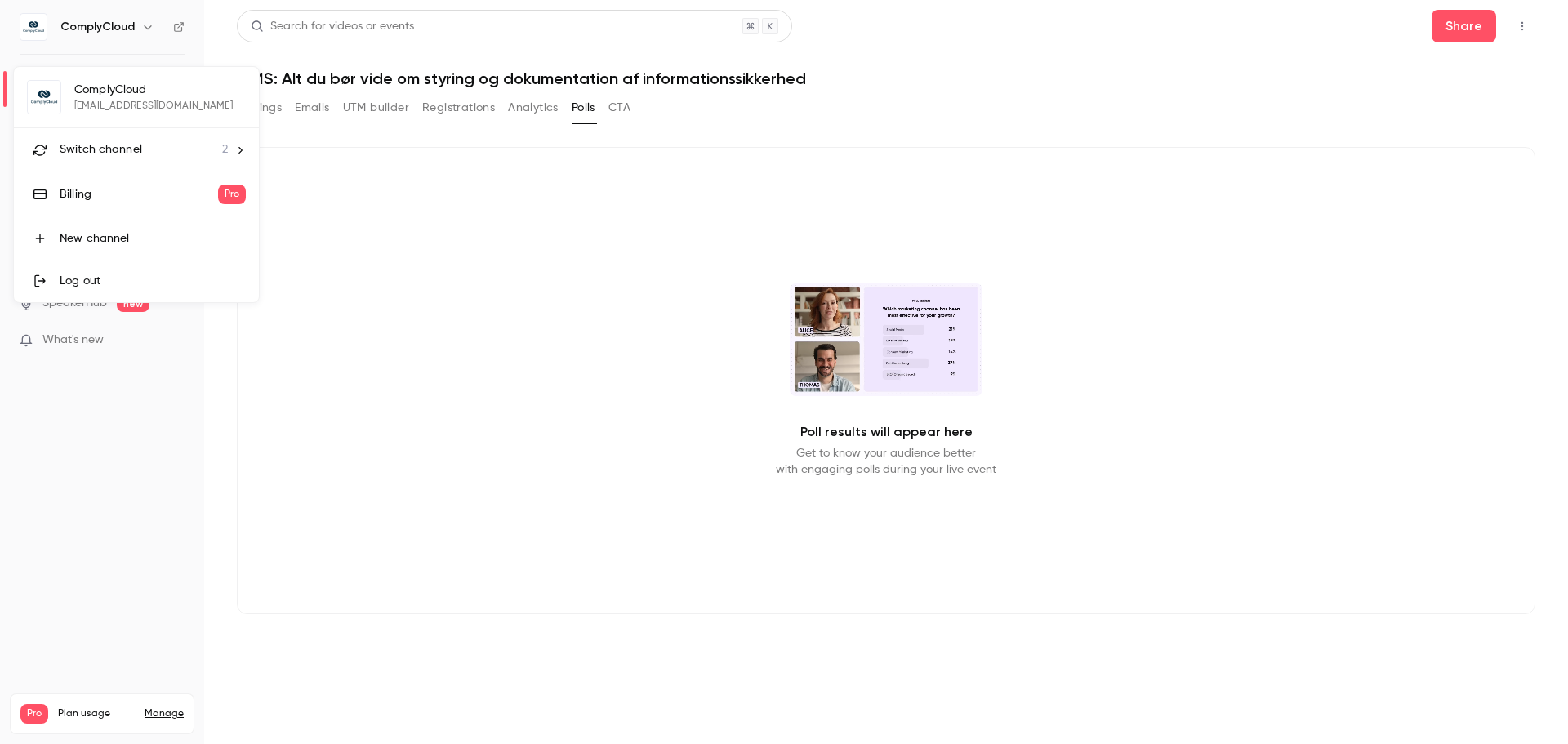
click at [525, 433] on div at bounding box center [784, 372] width 1568 height 744
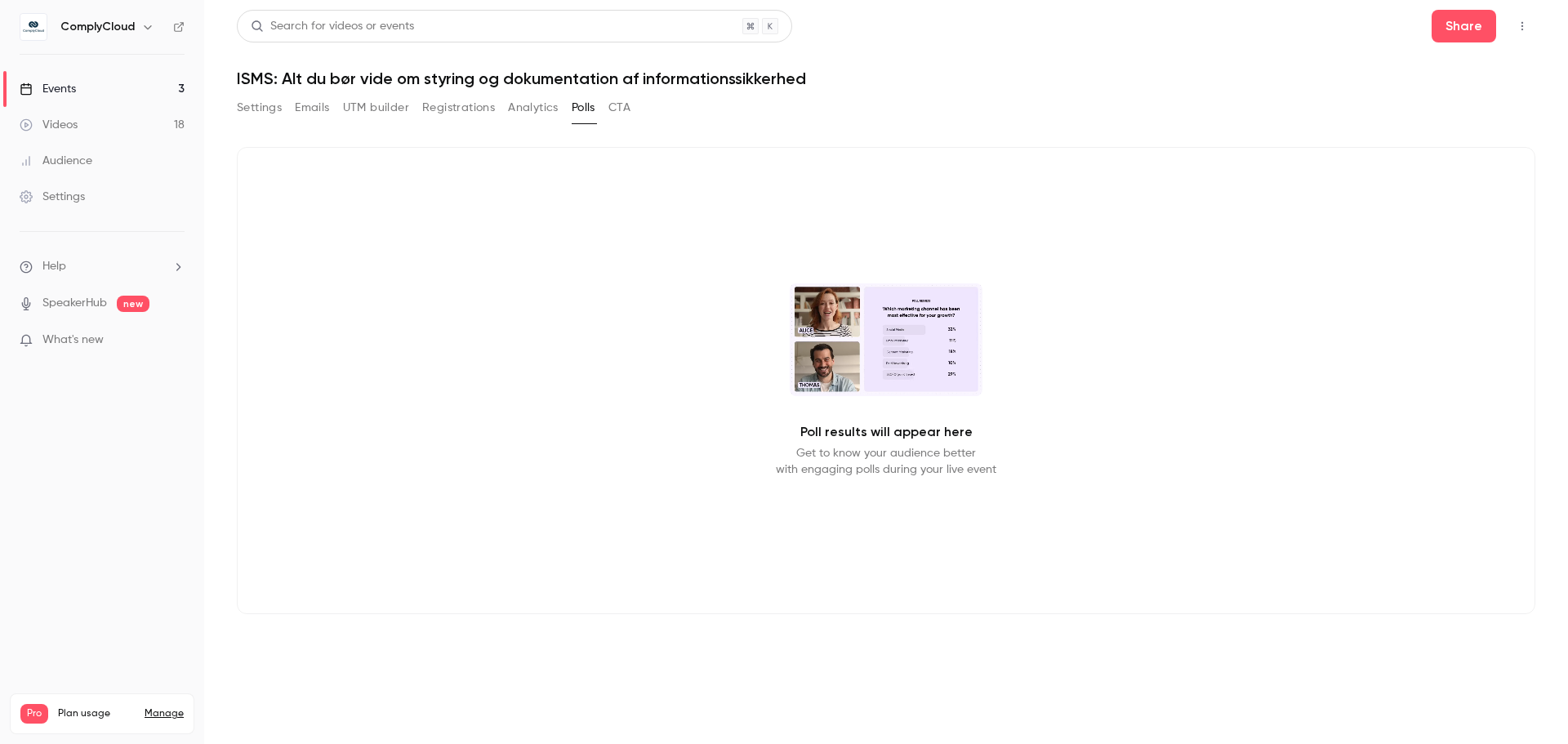
click at [147, 92] on link "Events 3" at bounding box center [102, 89] width 204 height 36
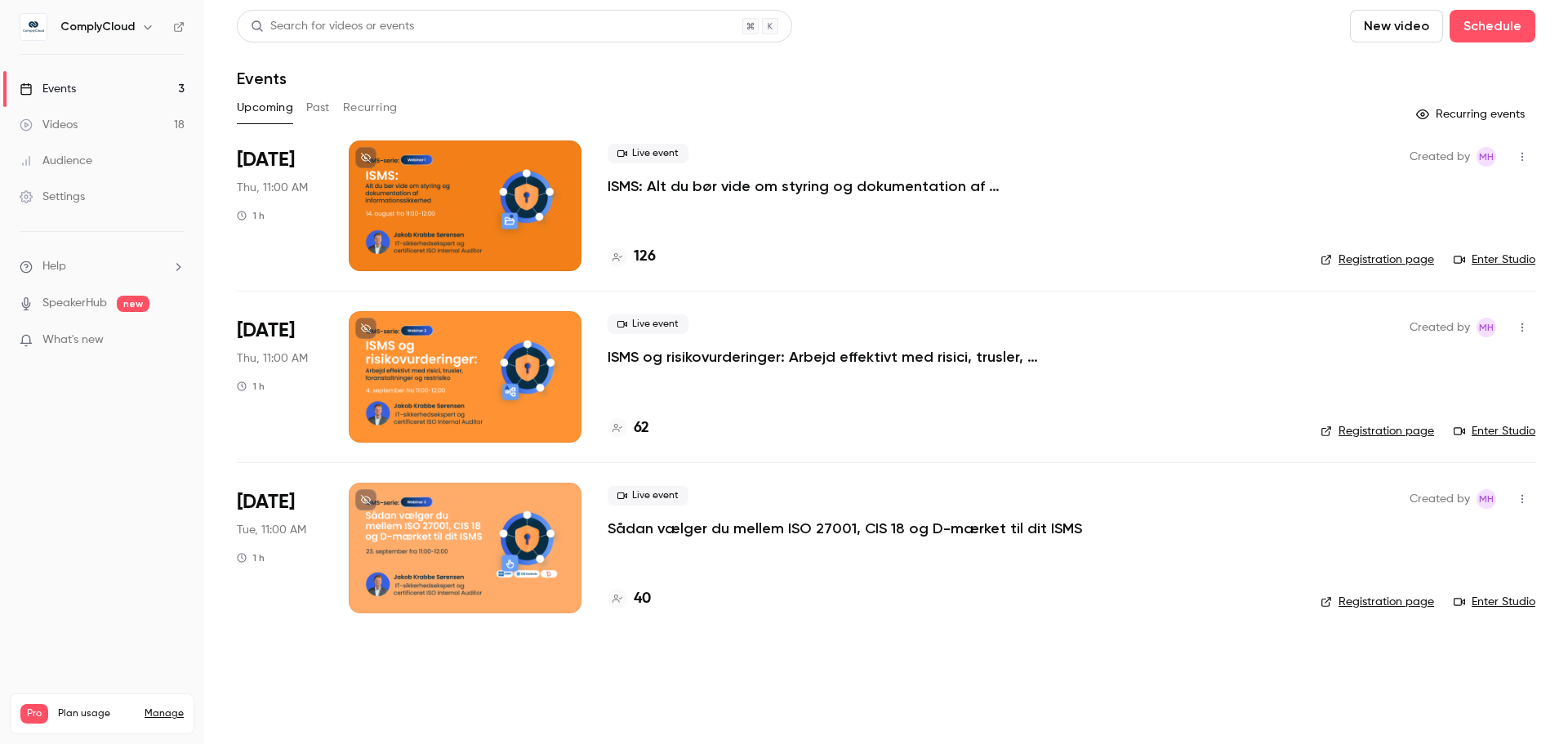
click at [634, 154] on icon "button" at bounding box center [1522, 156] width 13 height 12
click at [634, 132] on div at bounding box center [784, 372] width 1568 height 744
click at [634, 253] on link "Enter Studio" at bounding box center [1494, 260] width 82 height 16
drag, startPoint x: 1182, startPoint y: 131, endPoint x: 771, endPoint y: 188, distance: 414.9
click at [634, 132] on div "Search for videos or events New video Schedule Events Upcoming Past Recurring R…" at bounding box center [886, 321] width 1298 height 623
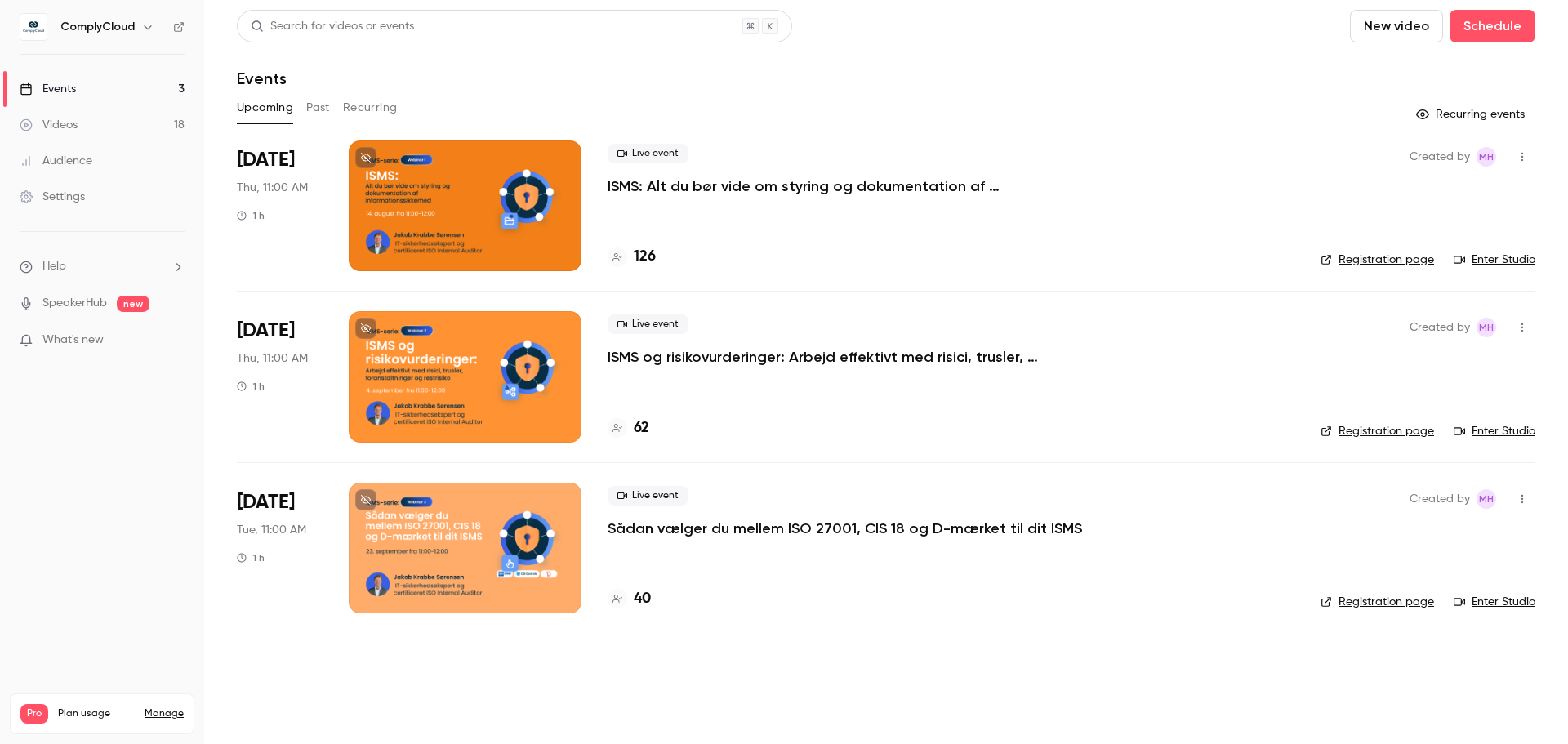
click at [485, 206] on div at bounding box center [465, 205] width 233 height 131
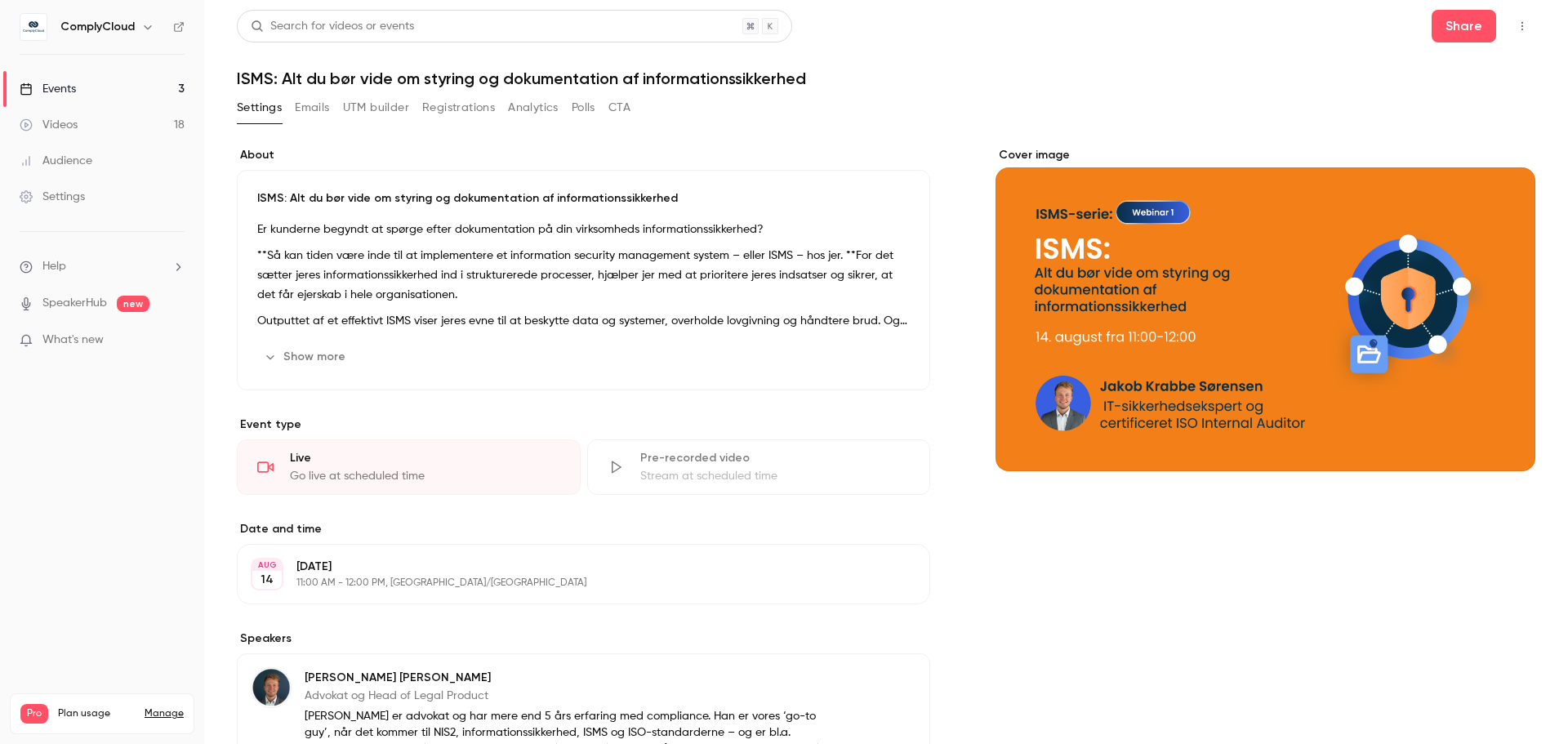
click at [634, 30] on icon "button" at bounding box center [1522, 26] width 13 height 12
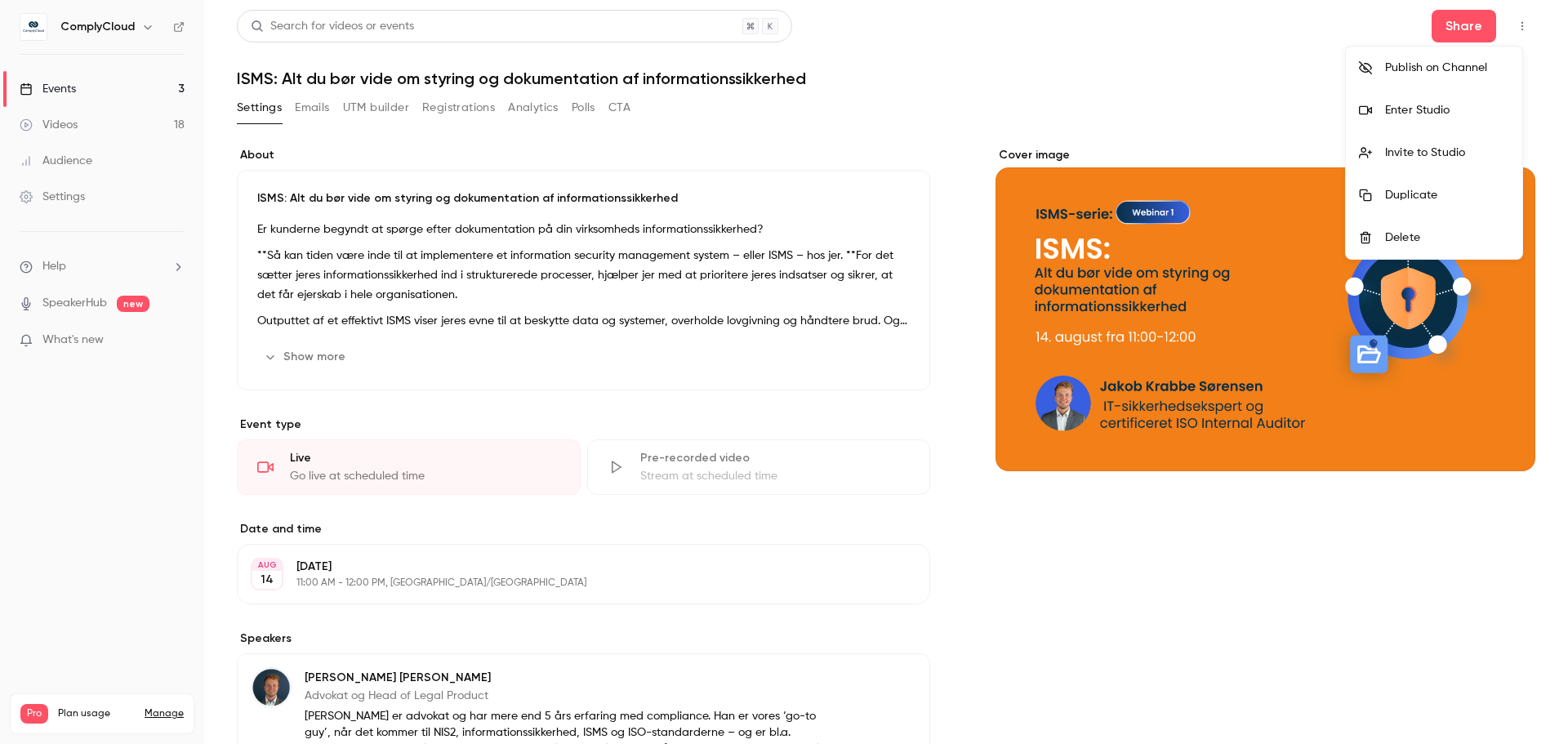
click at [634, 121] on li "Enter Studio" at bounding box center [1434, 110] width 177 height 43
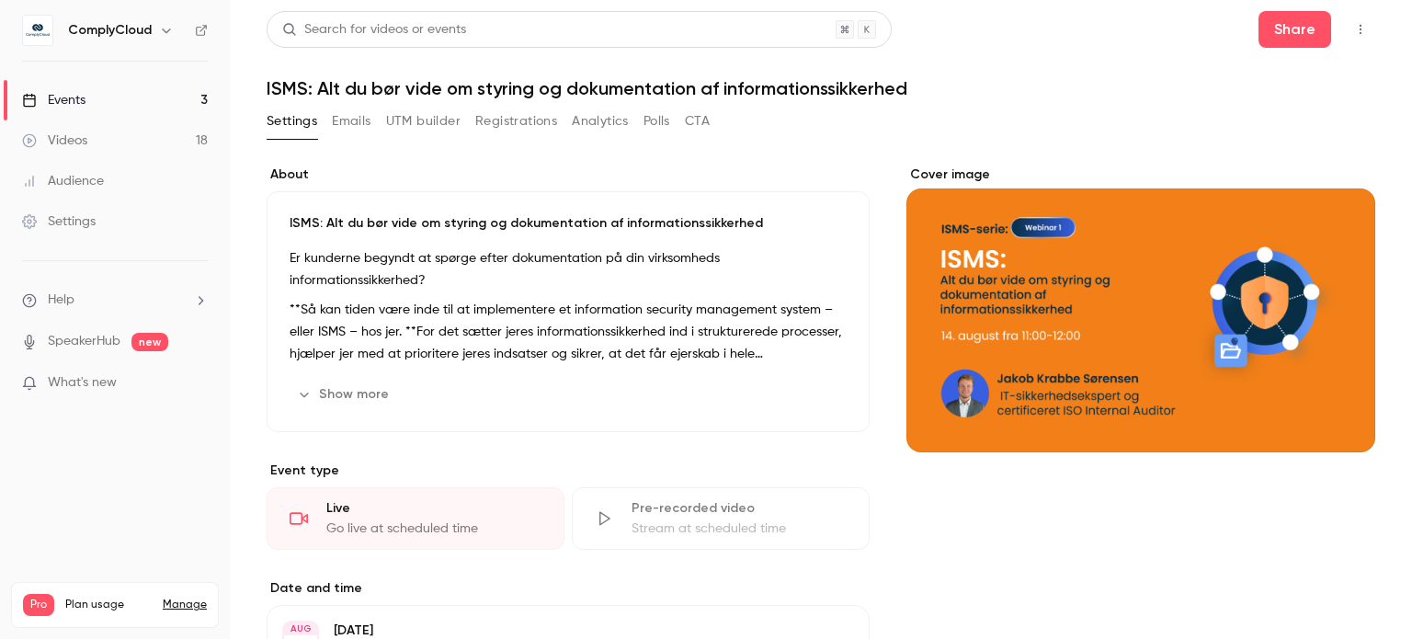
click at [656, 132] on button "Polls" at bounding box center [656, 121] width 27 height 29
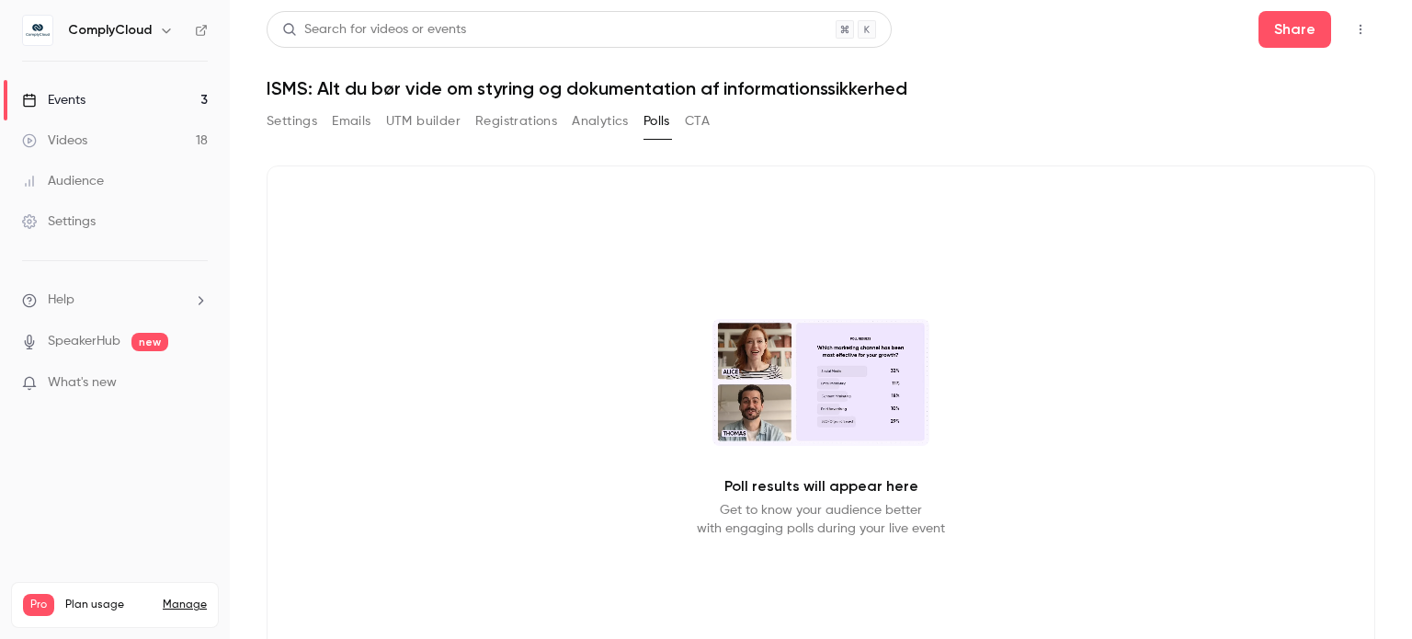
click at [714, 482] on p "Poll results will appear here" at bounding box center [821, 486] width 194 height 22
click at [283, 129] on button "Settings" at bounding box center [292, 121] width 51 height 29
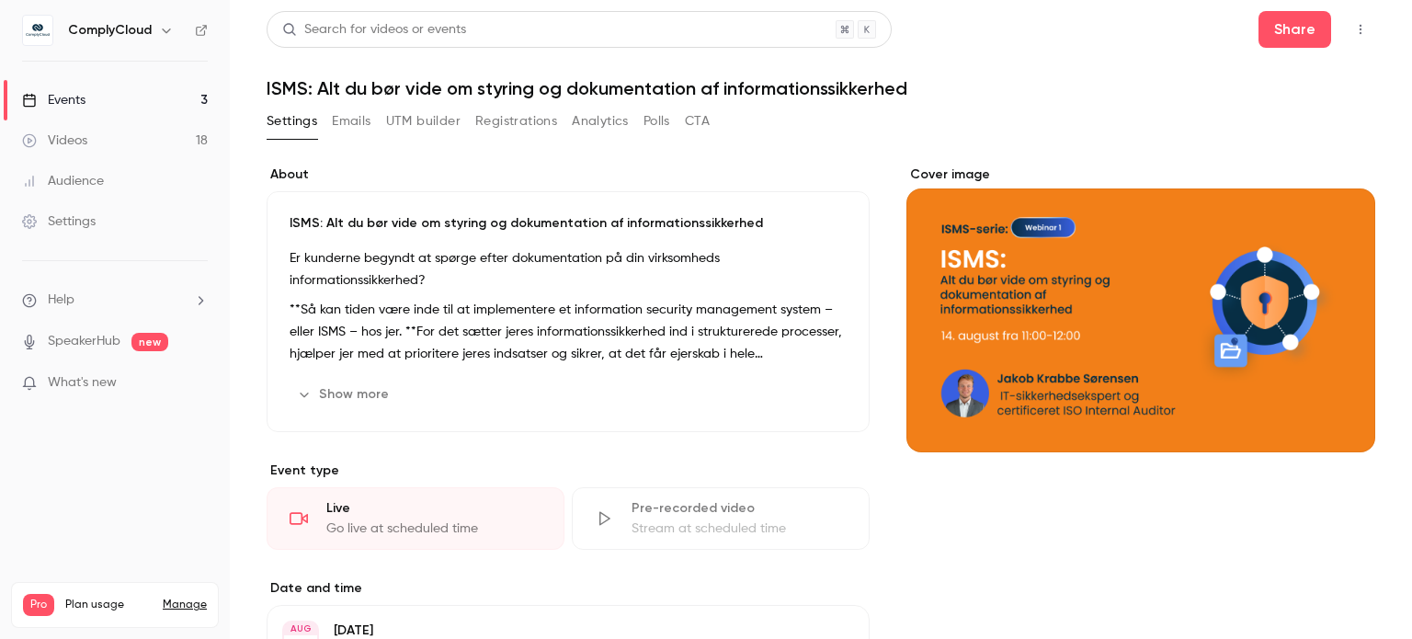
click at [714, 27] on icon "button" at bounding box center [1360, 29] width 15 height 13
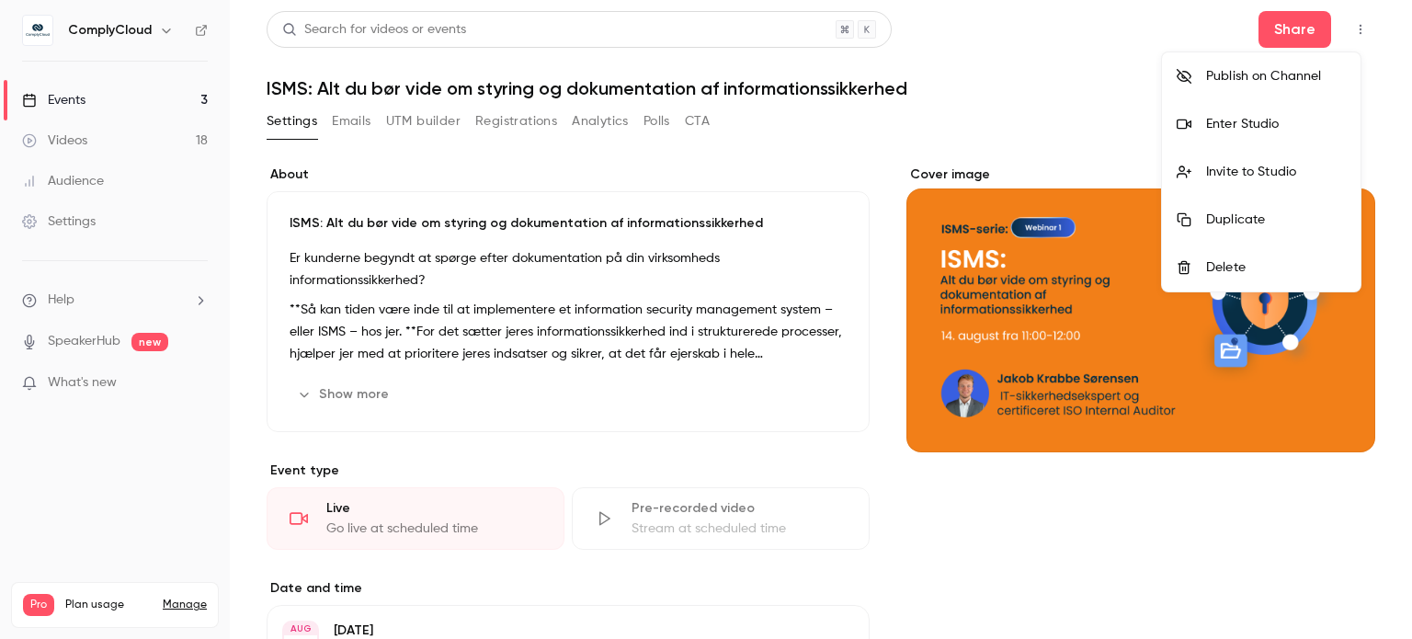
click at [714, 130] on div "Enter Studio" at bounding box center [1276, 124] width 140 height 18
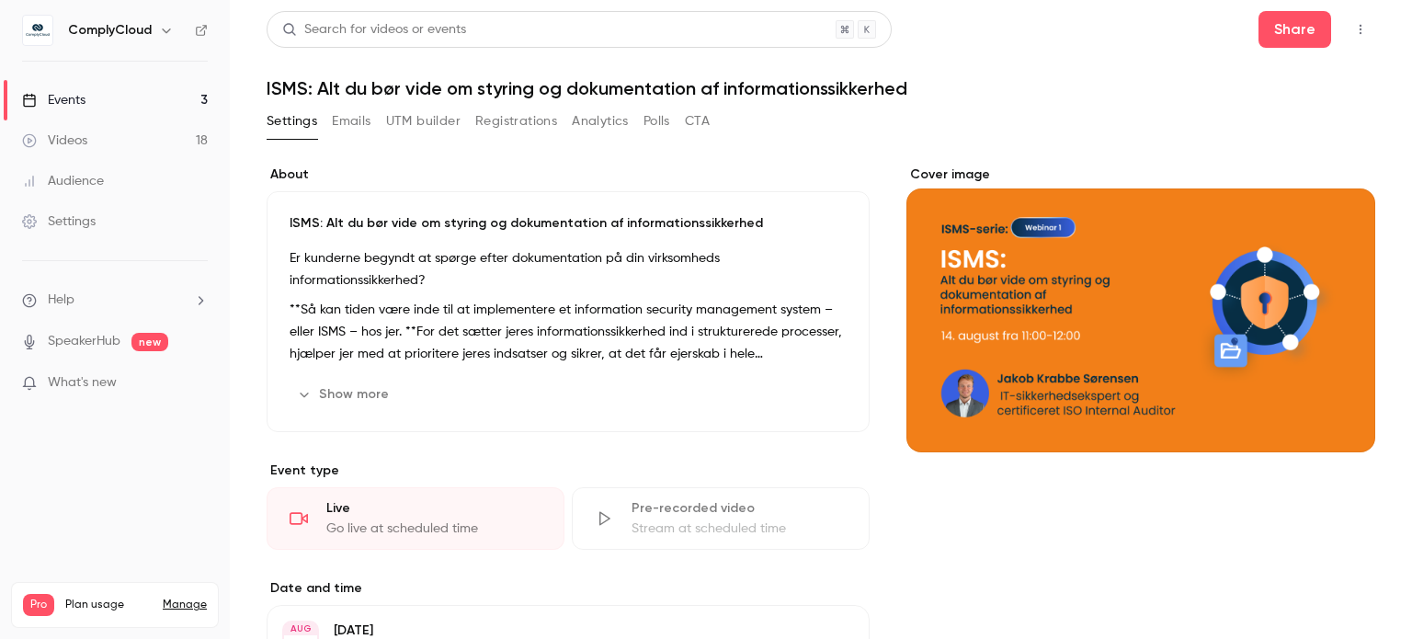
click at [714, 32] on icon "button" at bounding box center [1360, 29] width 15 height 13
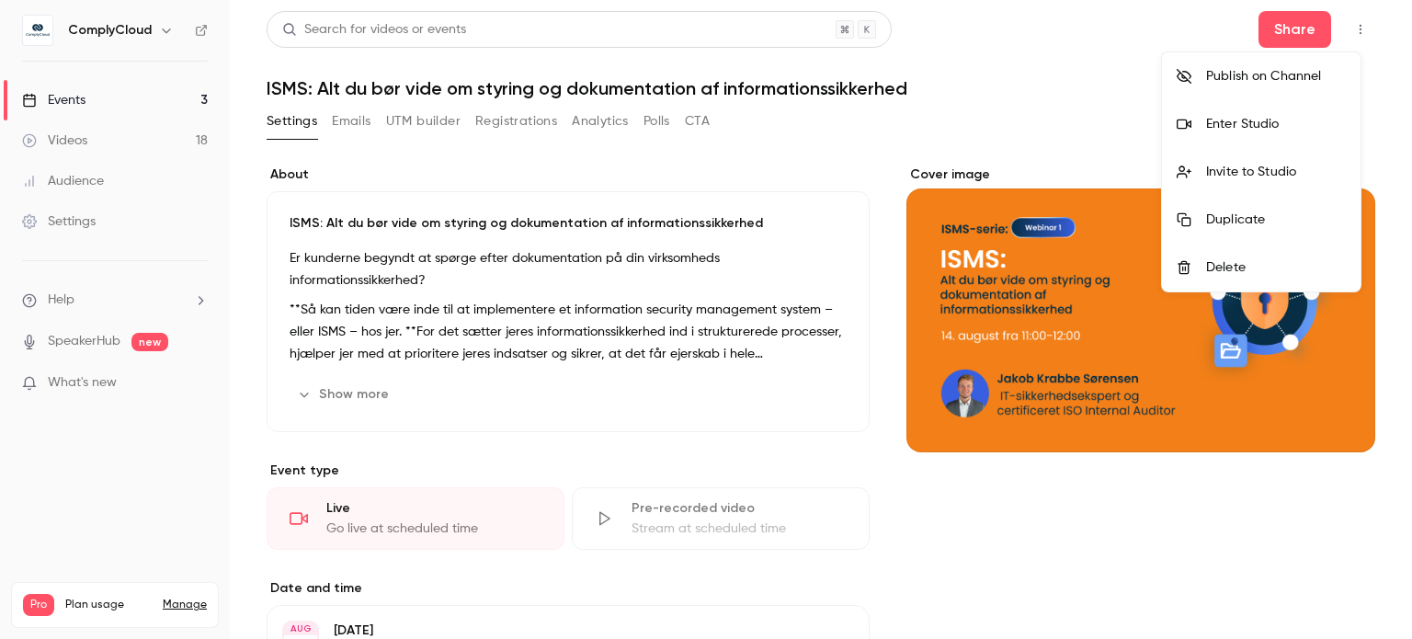
click at [714, 119] on div "Enter Studio" at bounding box center [1276, 124] width 140 height 18
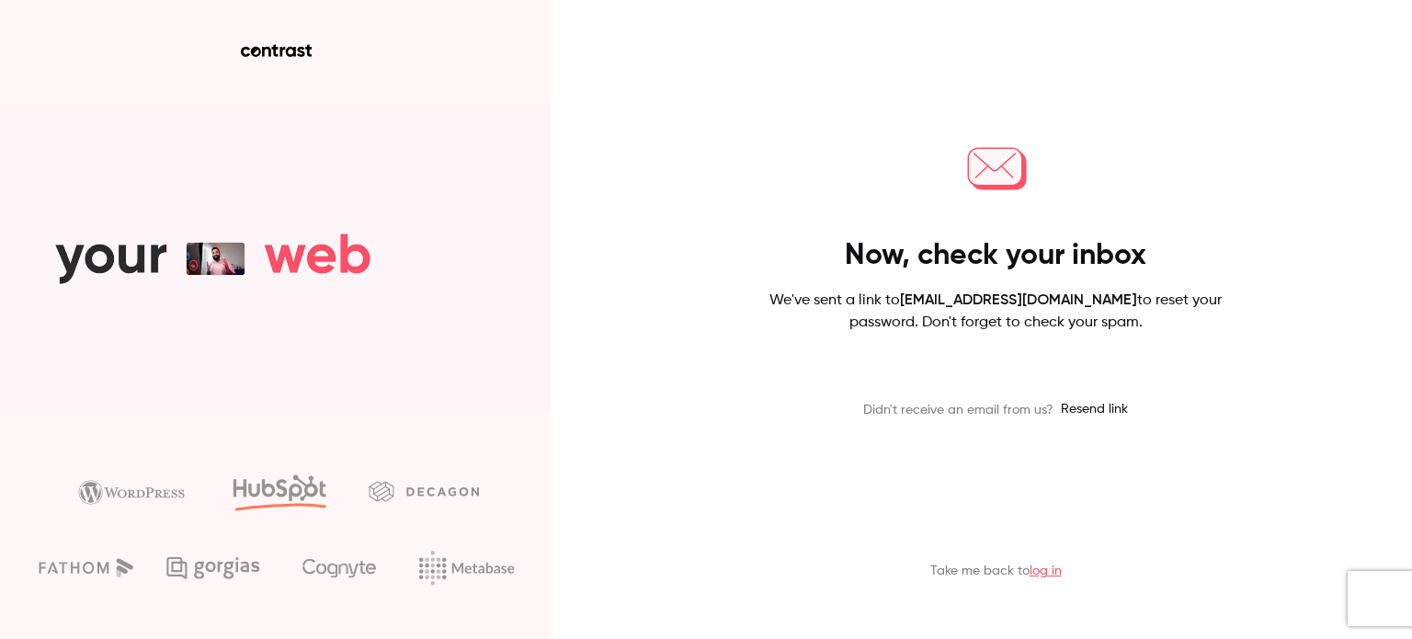
click at [670, 397] on div "Now, check your inbox We've sent a link to [EMAIL_ADDRESS][DOMAIN_NAME] to rese…" at bounding box center [706, 319] width 1412 height 639
click at [740, 232] on div "Now, check your inbox We've sent a link to [EMAIL_ADDRESS][DOMAIN_NAME] to rese…" at bounding box center [706, 319] width 1412 height 639
